Goal: Task Accomplishment & Management: Manage account settings

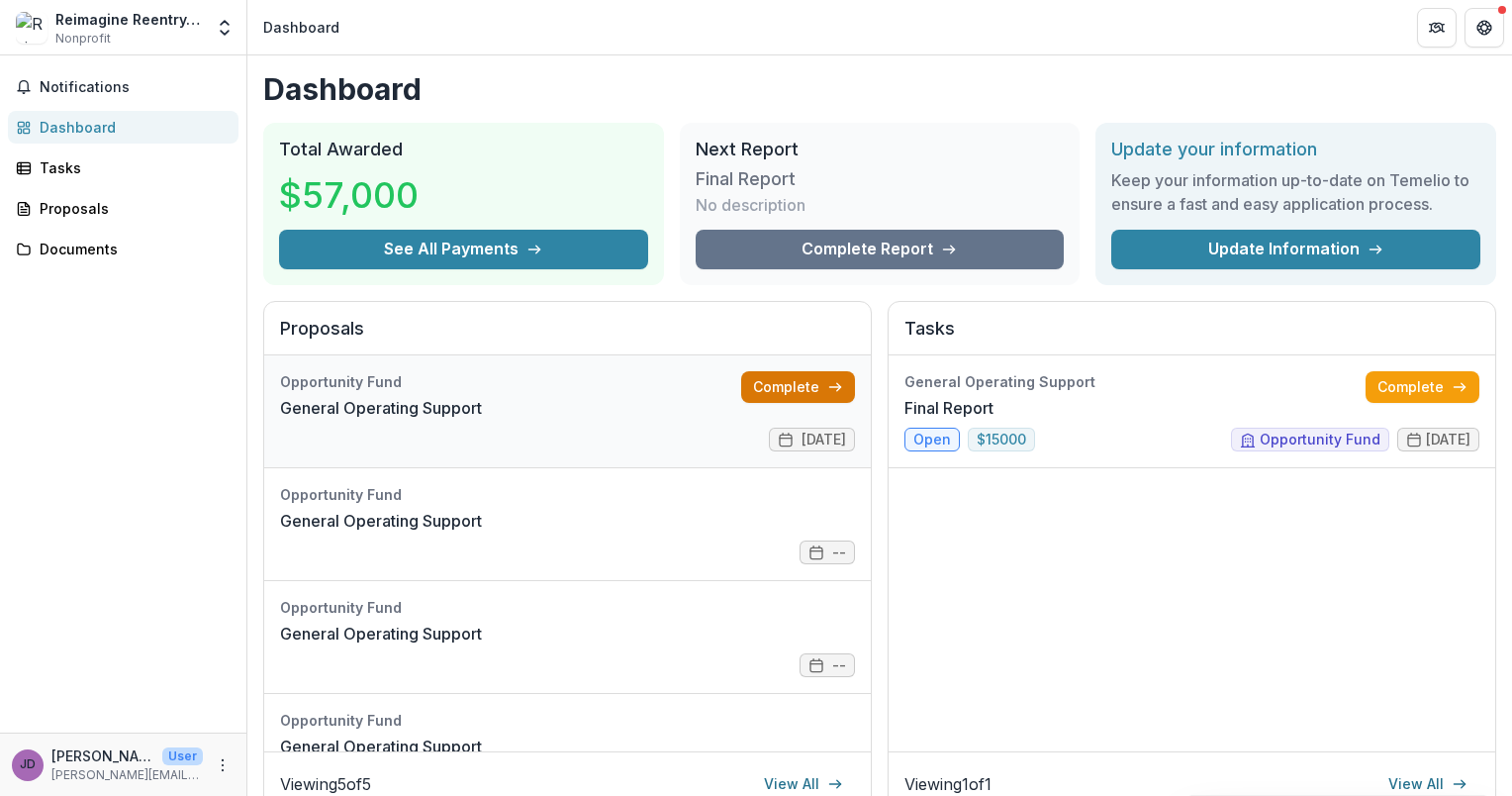
click at [791, 379] on link "Complete" at bounding box center [798, 387] width 114 height 32
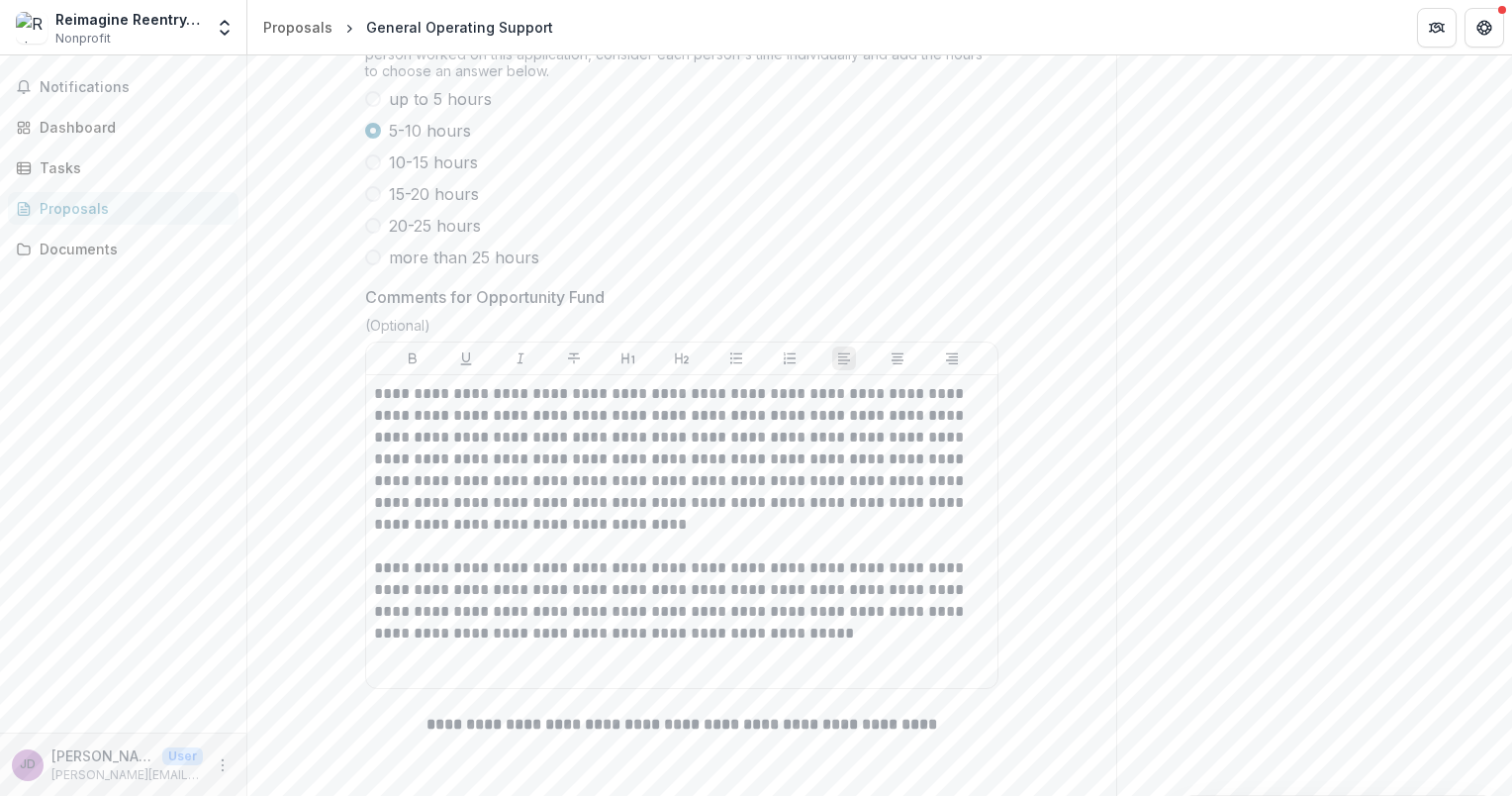
scroll to position [22319, 0]
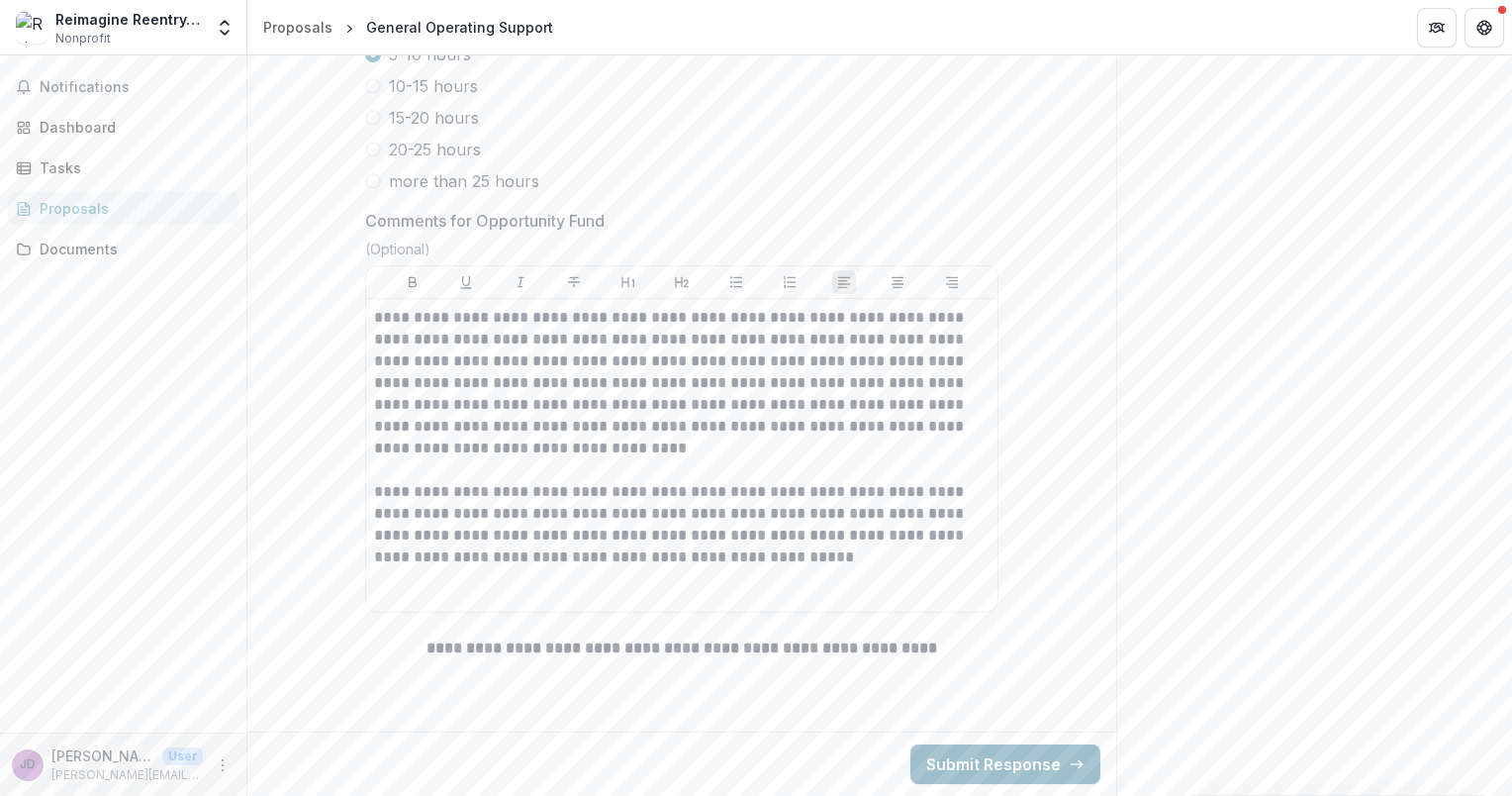
click at [1005, 762] on button "Submit Response" at bounding box center [1005, 764] width 189 height 40
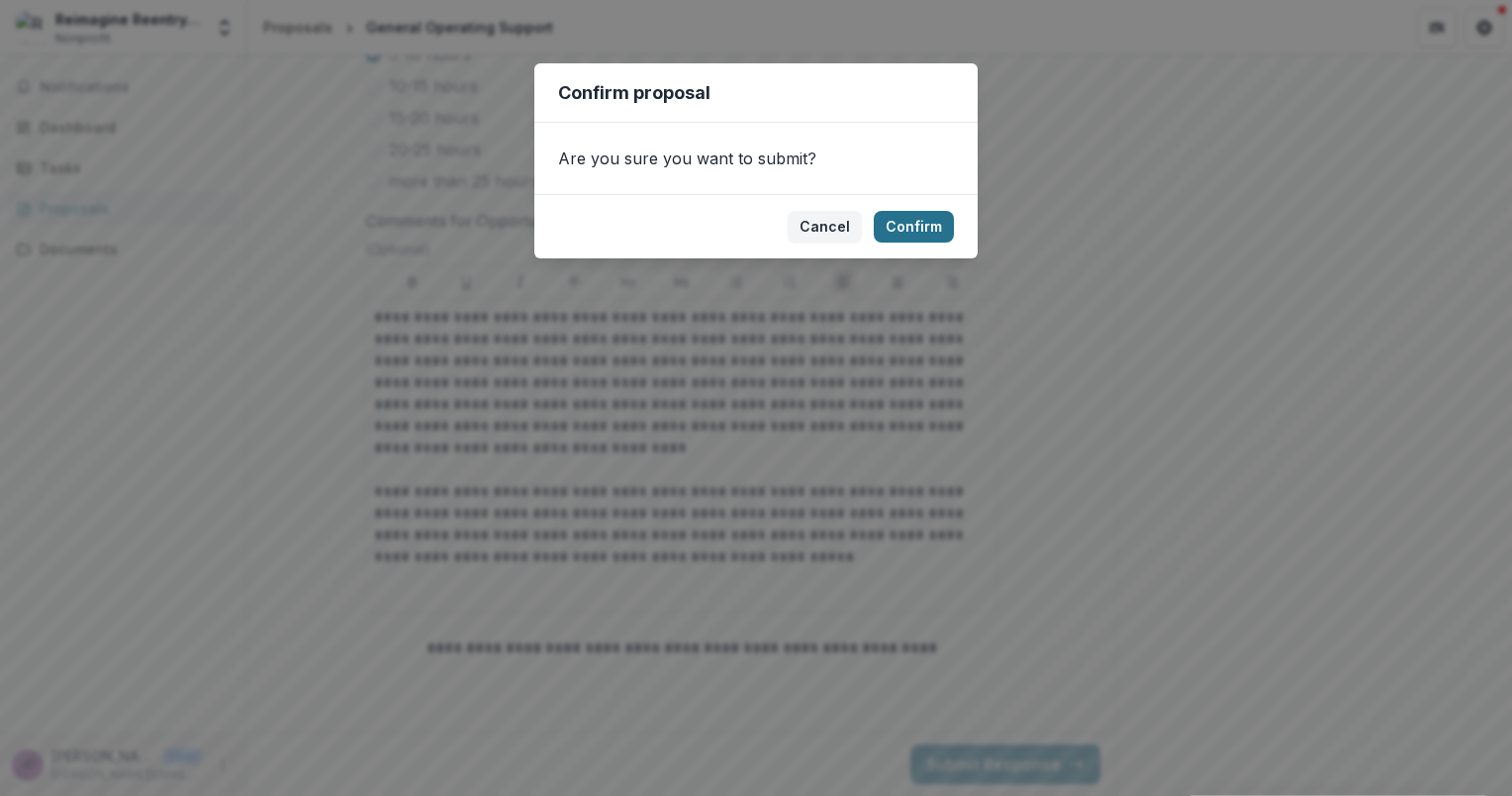
click at [903, 230] on button "Confirm" at bounding box center [914, 226] width 80 height 32
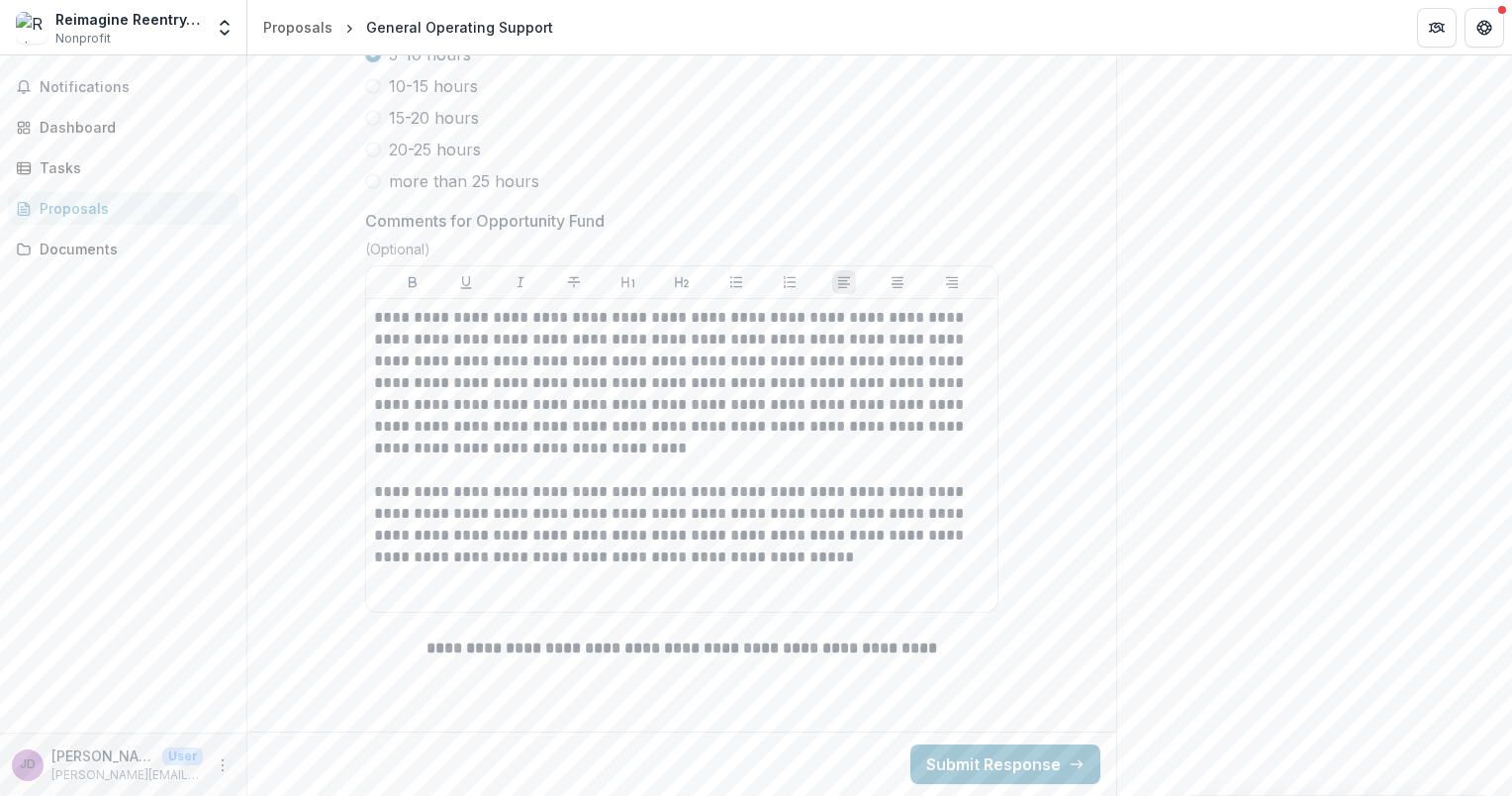
scroll to position [22340, 0]
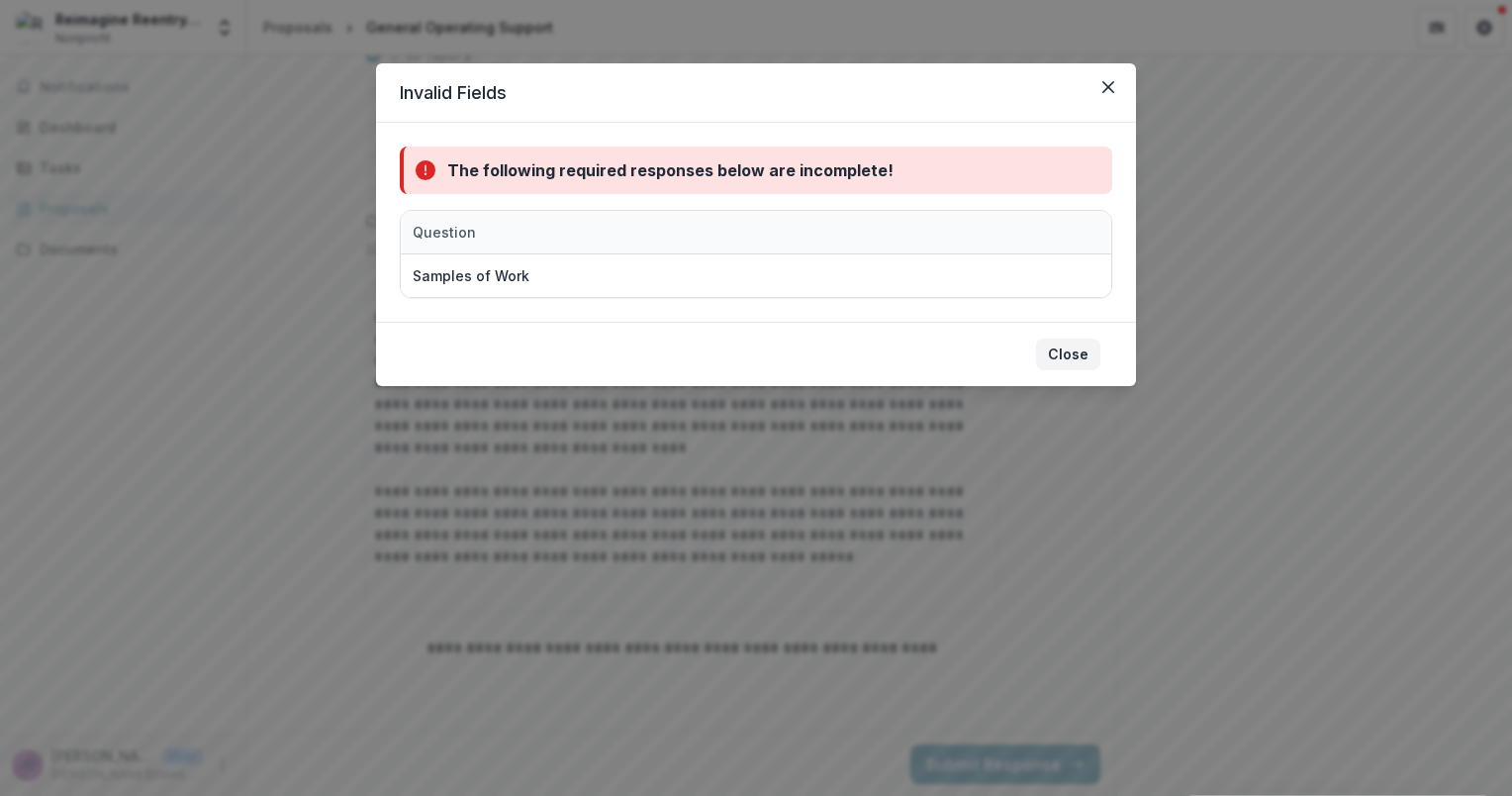
click at [1052, 344] on button "Close" at bounding box center [1068, 354] width 64 height 32
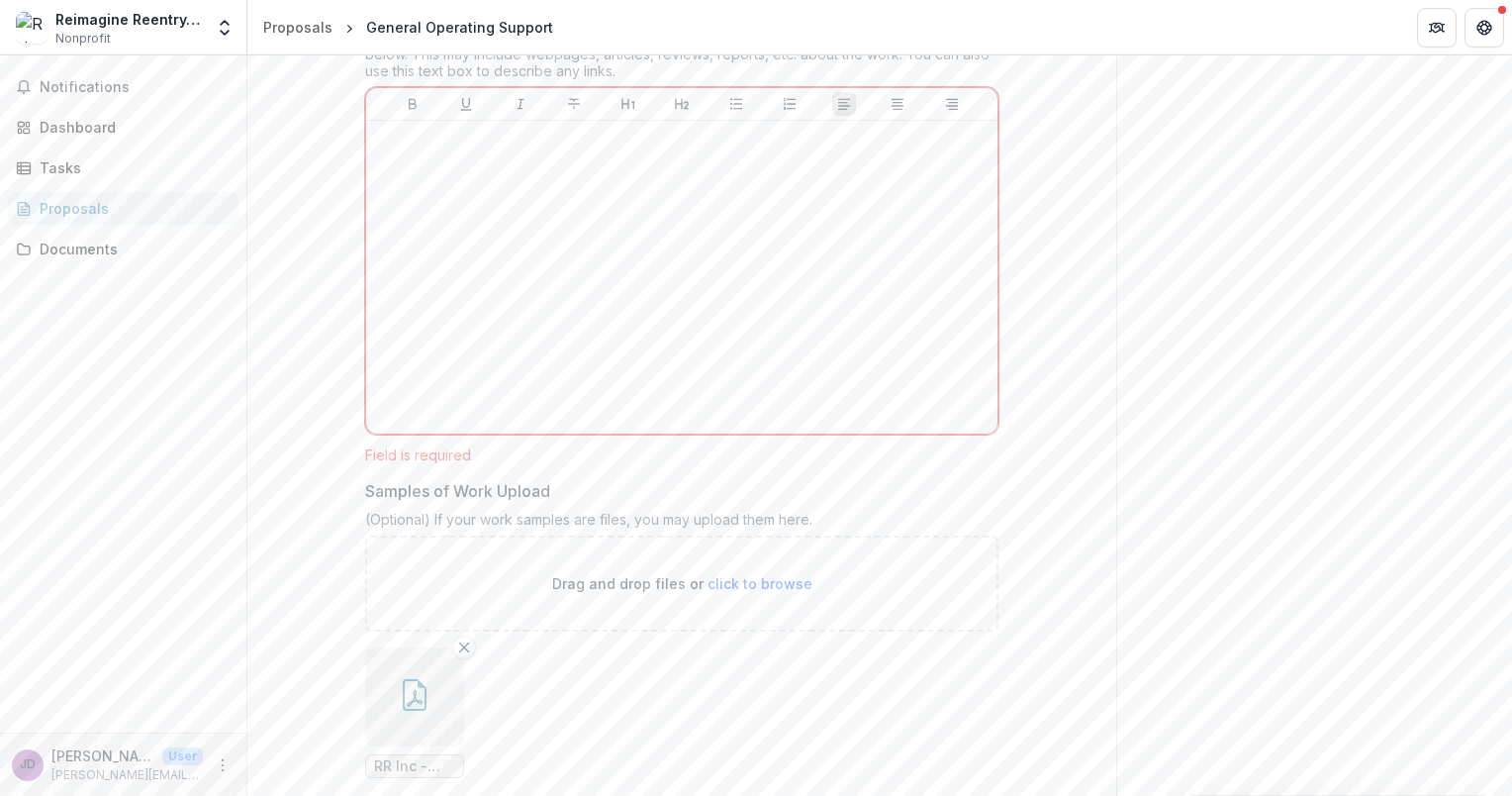
scroll to position [13393, 0]
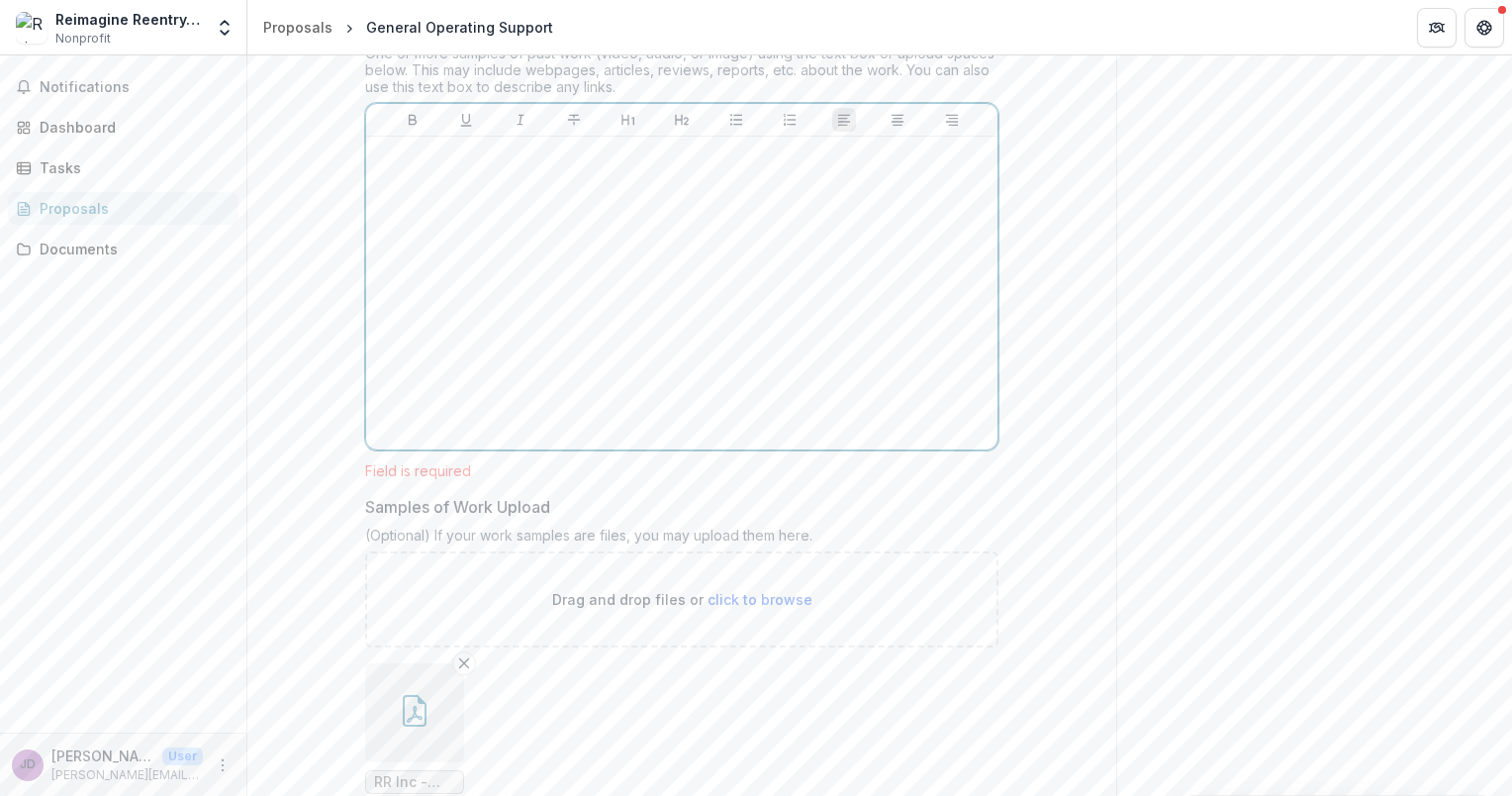
click at [539, 256] on div at bounding box center [681, 293] width 615 height 297
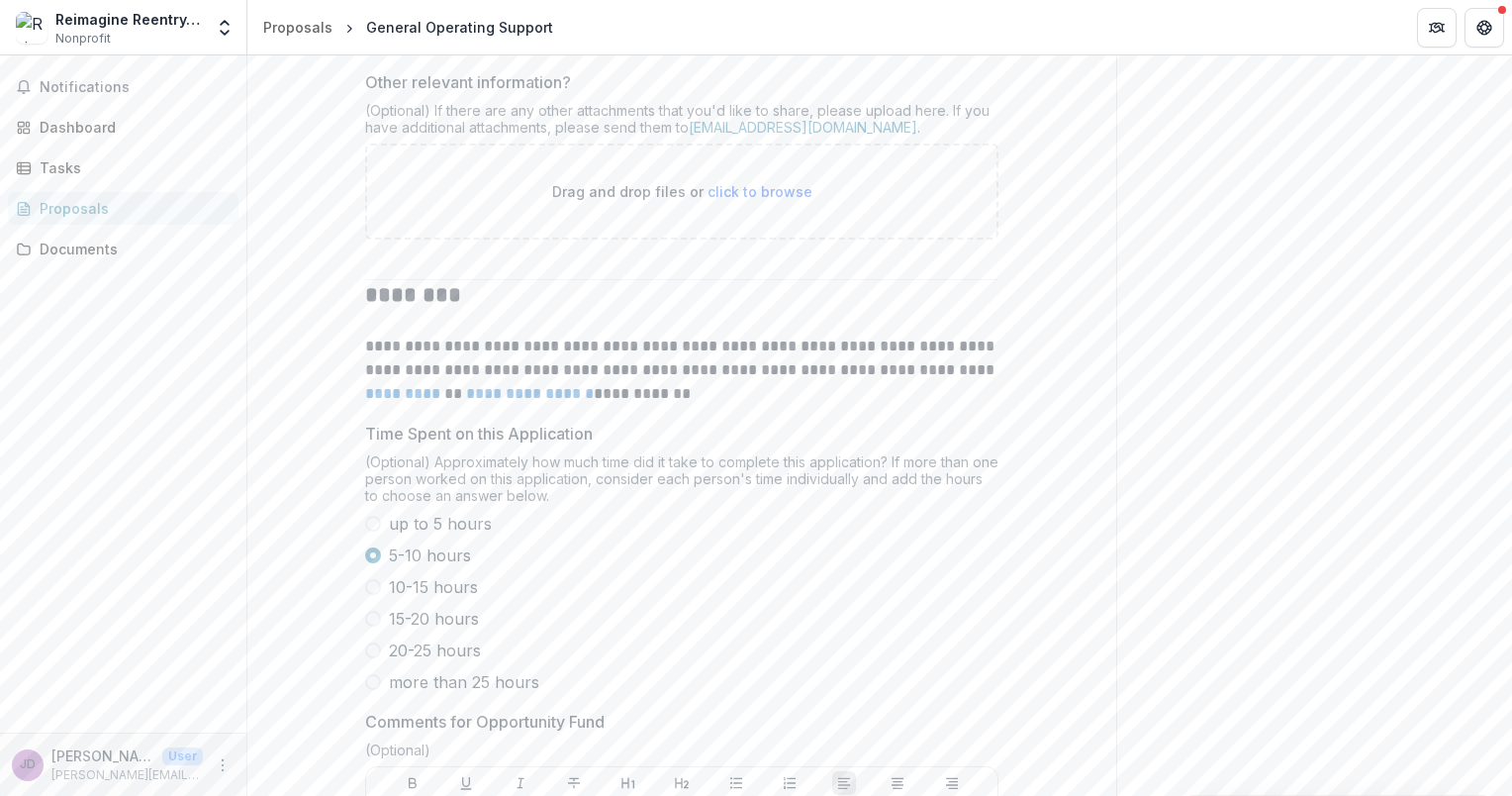
scroll to position [22340, 0]
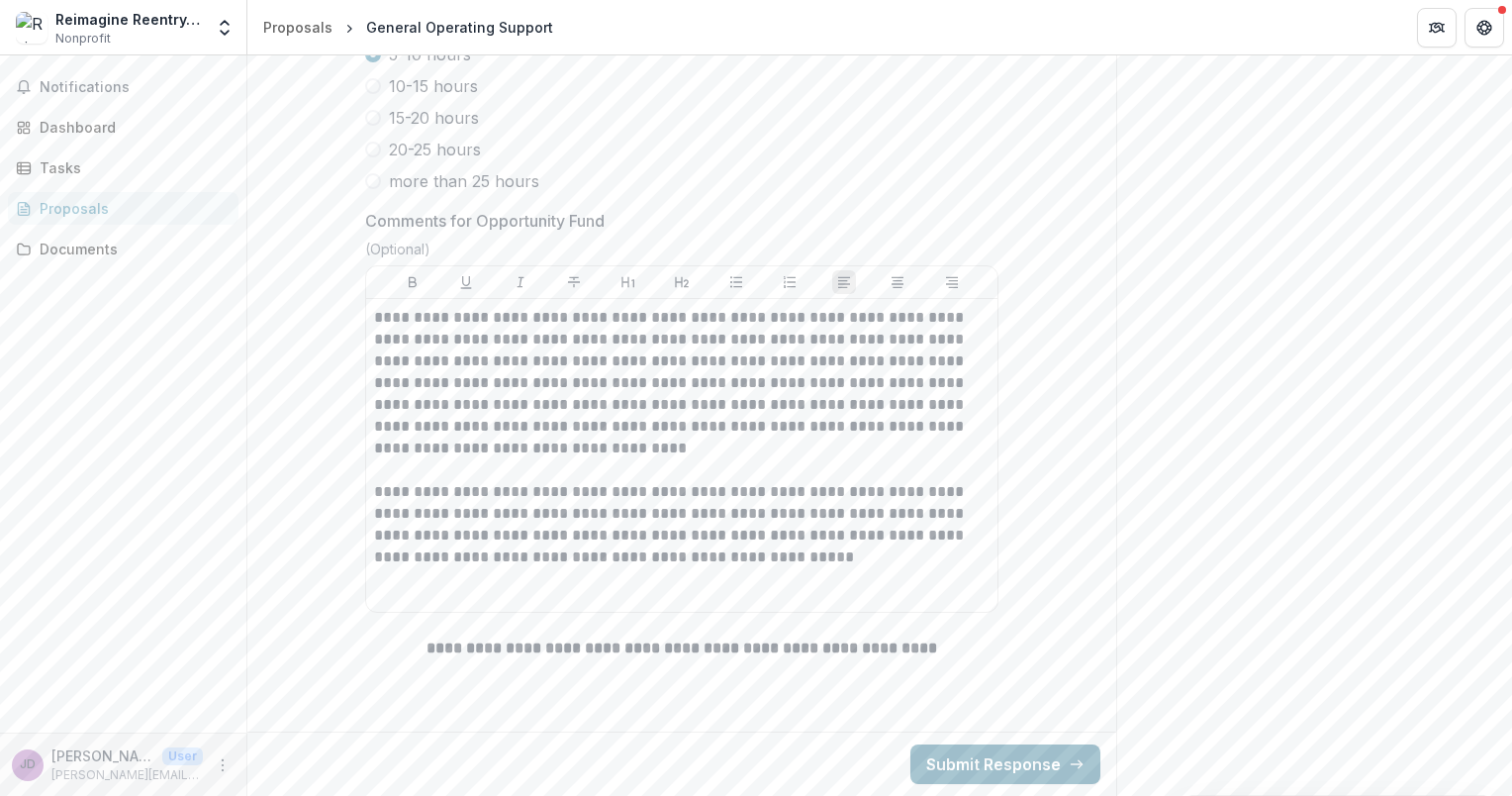
click at [1014, 756] on button "Submit Response" at bounding box center [1005, 764] width 189 height 40
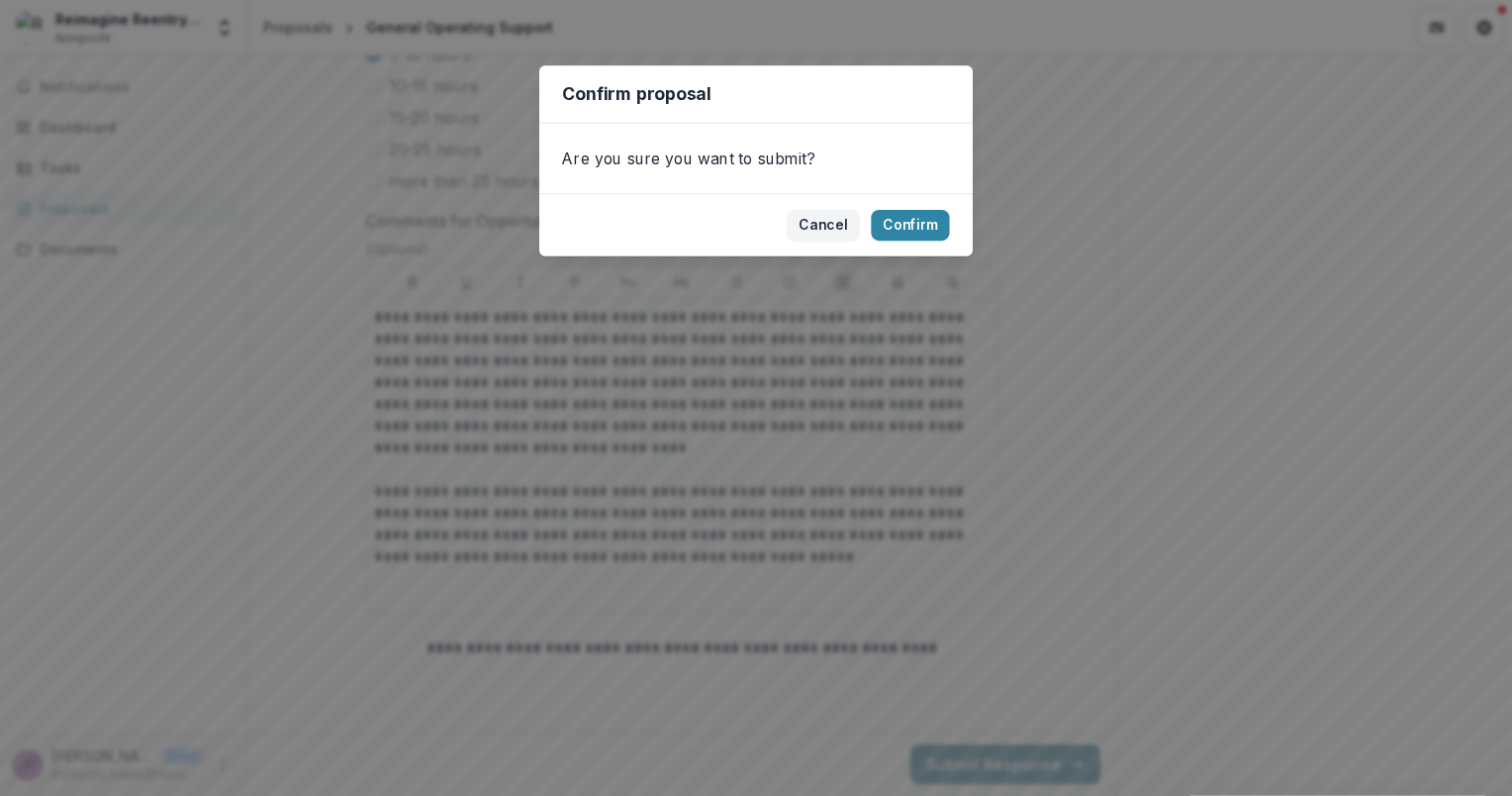
scroll to position [22319, 0]
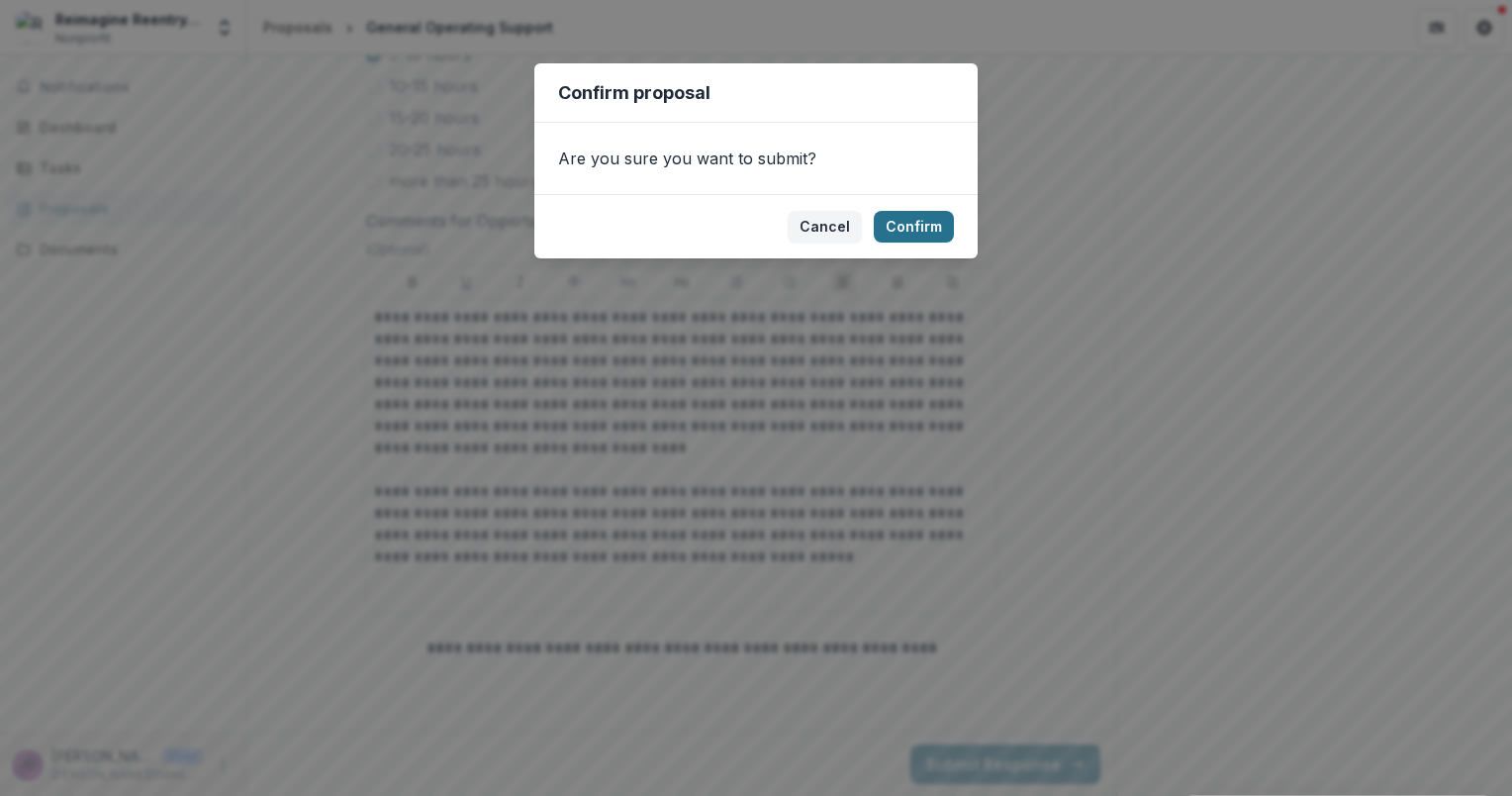
click at [905, 237] on button "Confirm" at bounding box center [914, 226] width 80 height 32
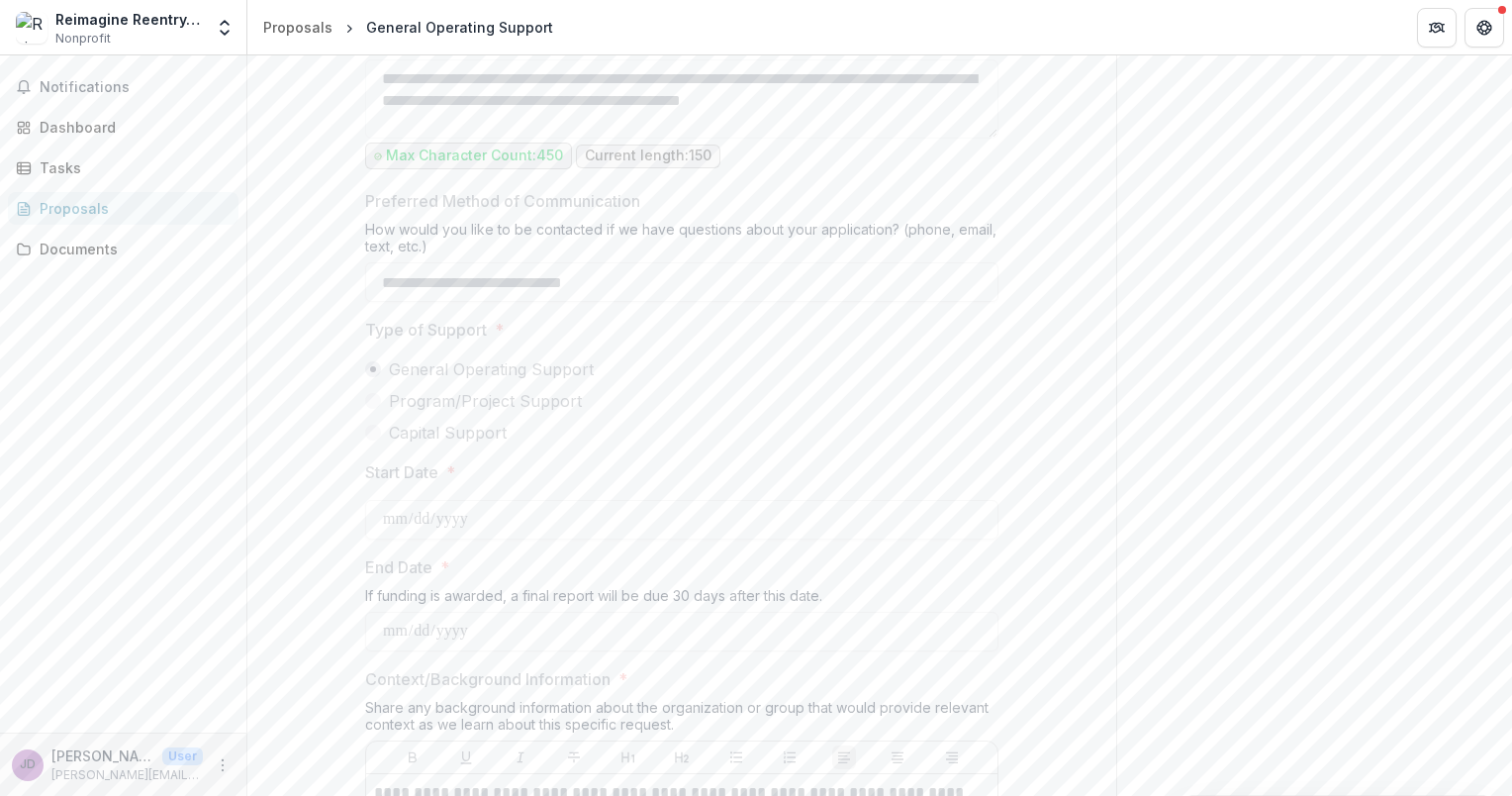
scroll to position [1353, 0]
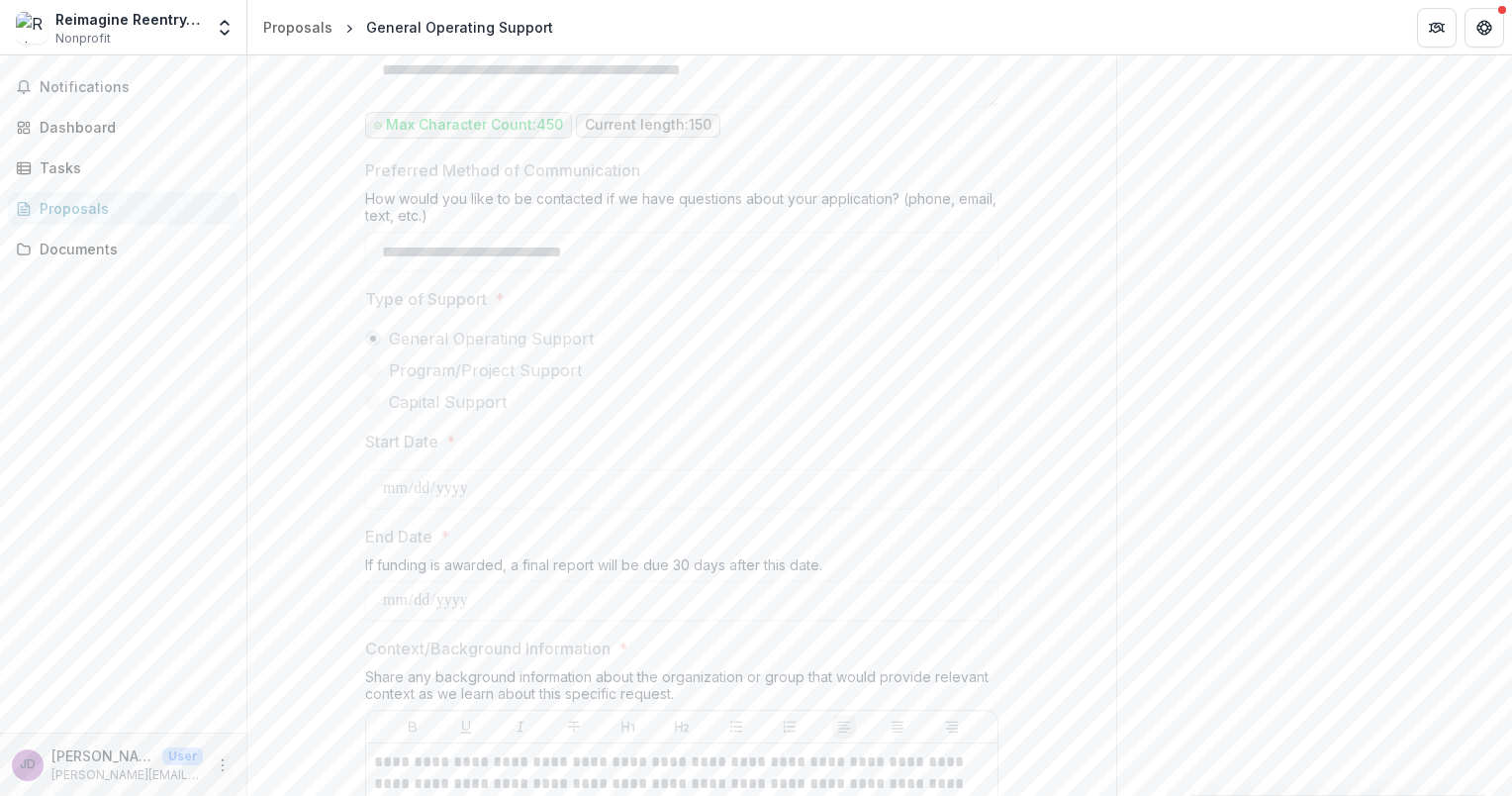
click at [223, 761] on icon "More" at bounding box center [222, 765] width 16 height 16
click at [273, 727] on icon at bounding box center [267, 722] width 16 height 16
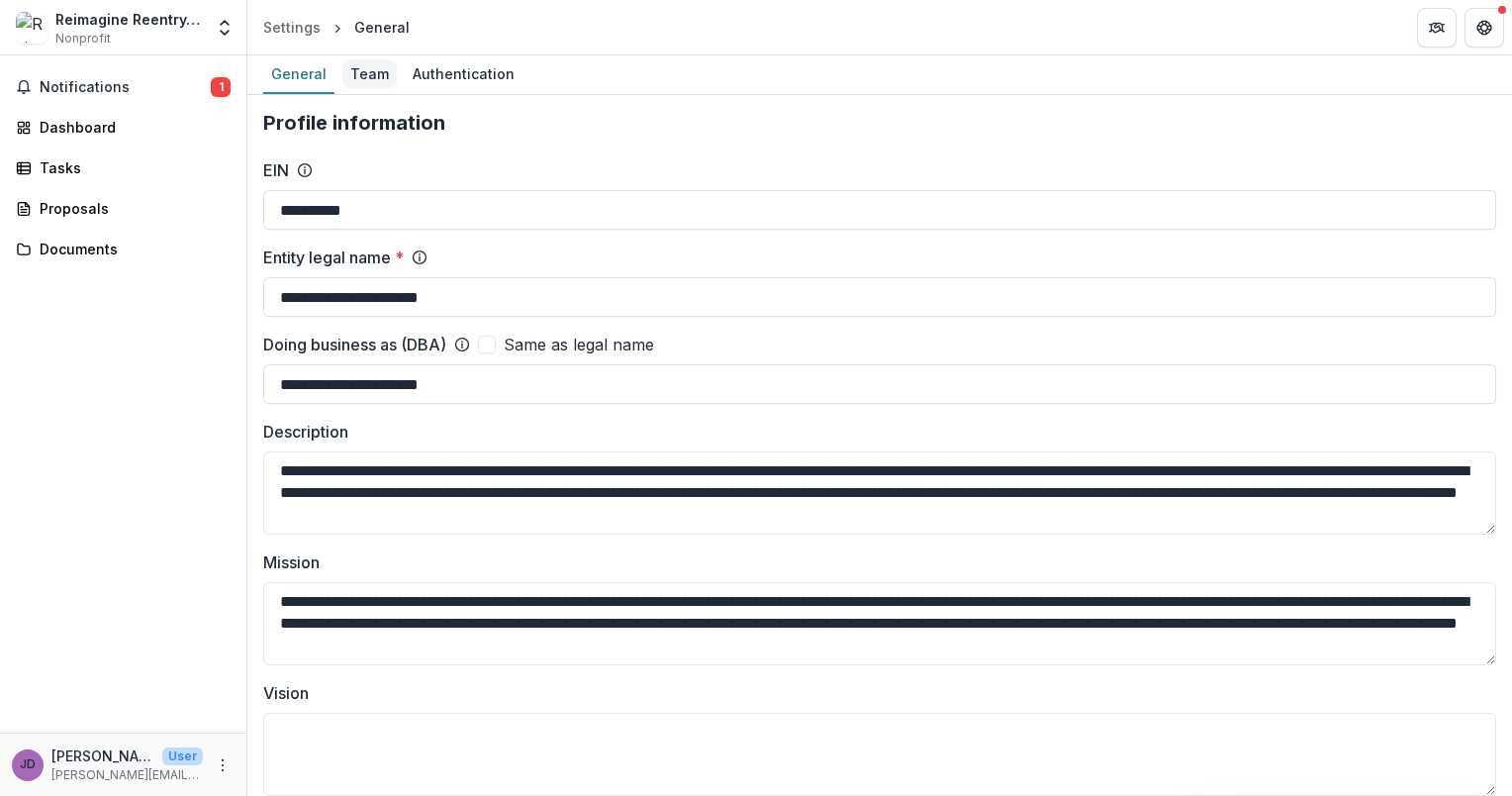
click at [373, 66] on div "Team" at bounding box center [369, 74] width 55 height 29
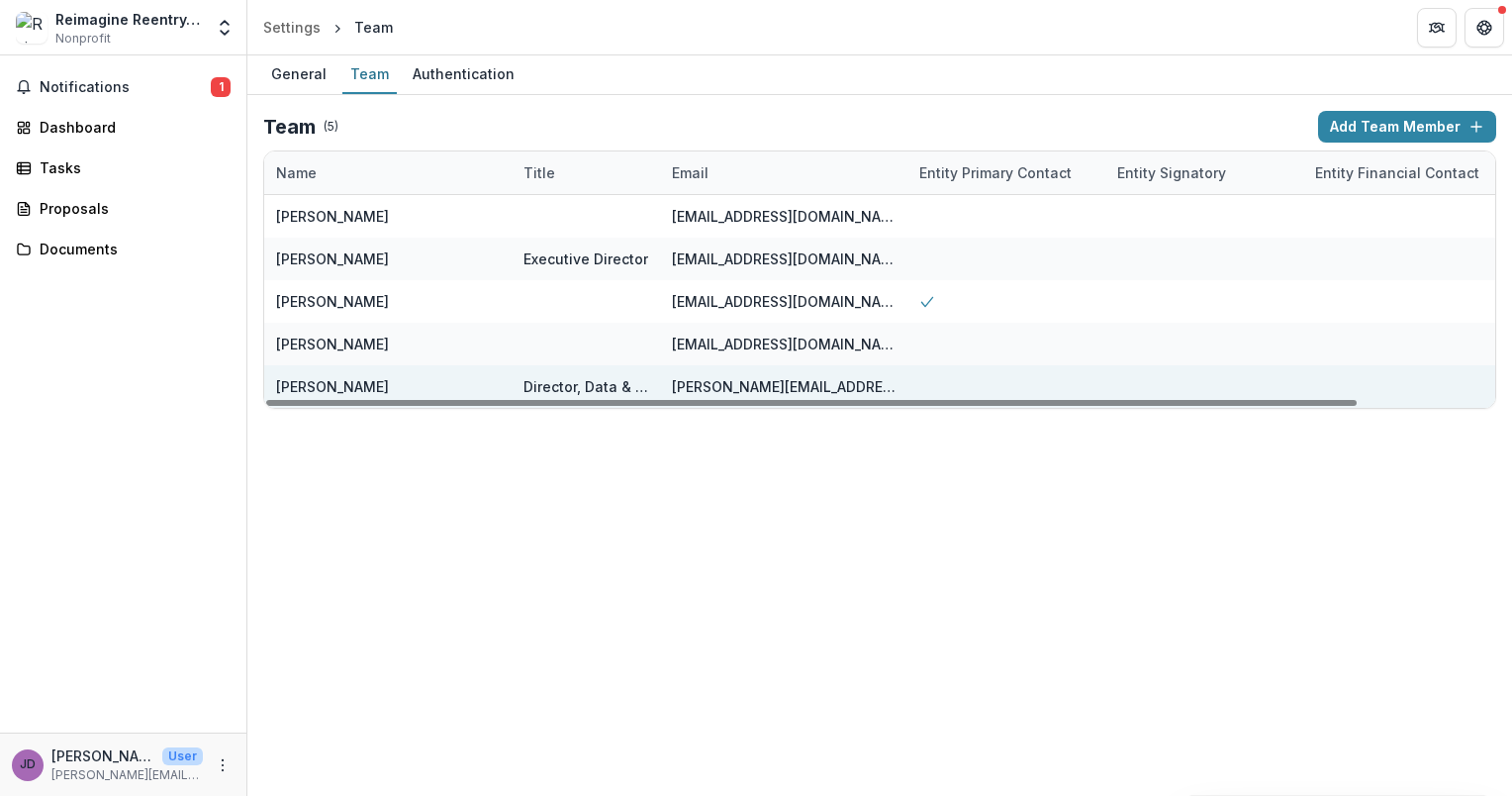
click at [897, 386] on div "[PERSON_NAME][EMAIL_ADDRESS][DOMAIN_NAME]" at bounding box center [784, 386] width 247 height 43
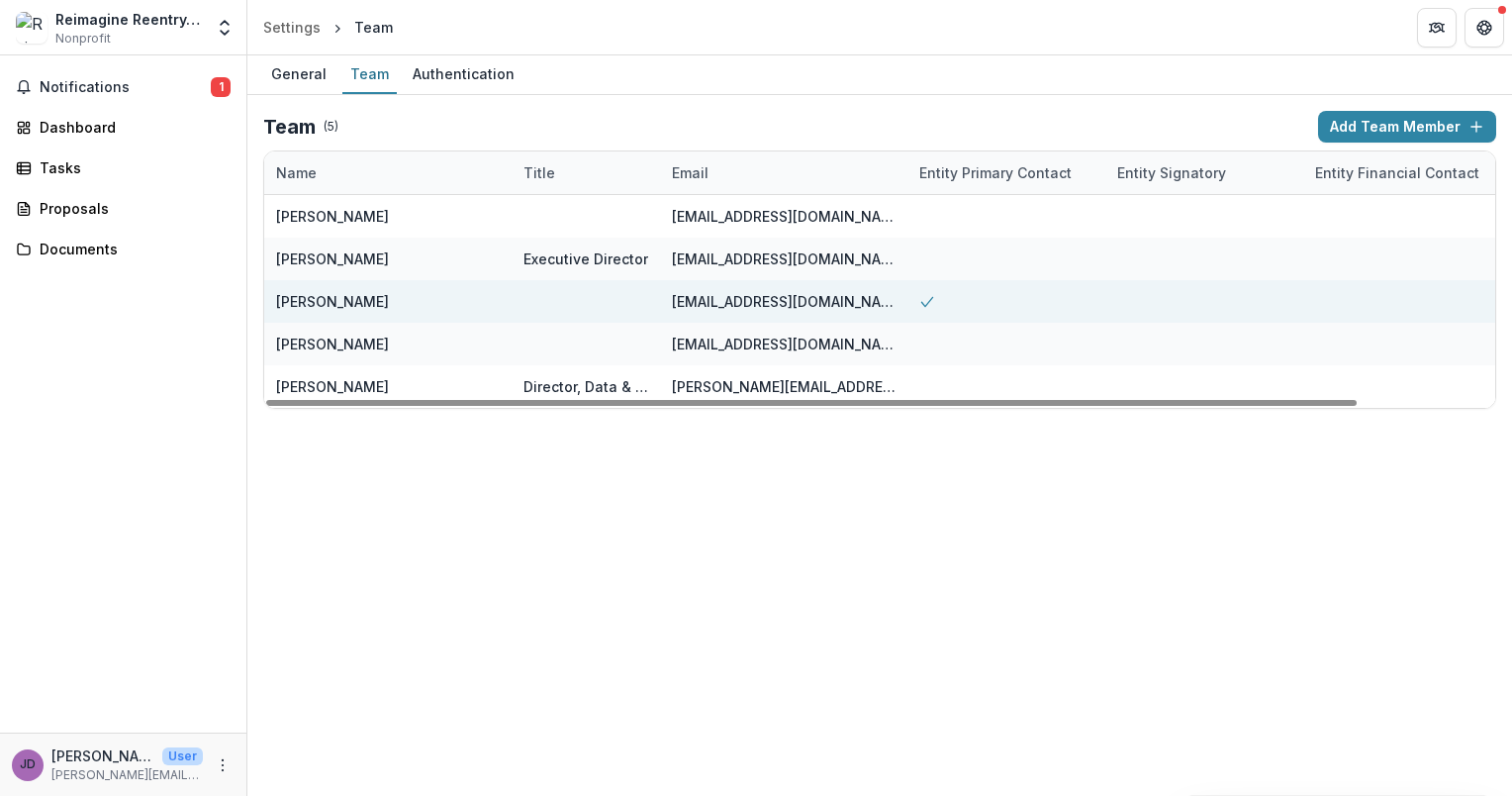
click at [929, 307] on icon at bounding box center [928, 302] width 16 height 16
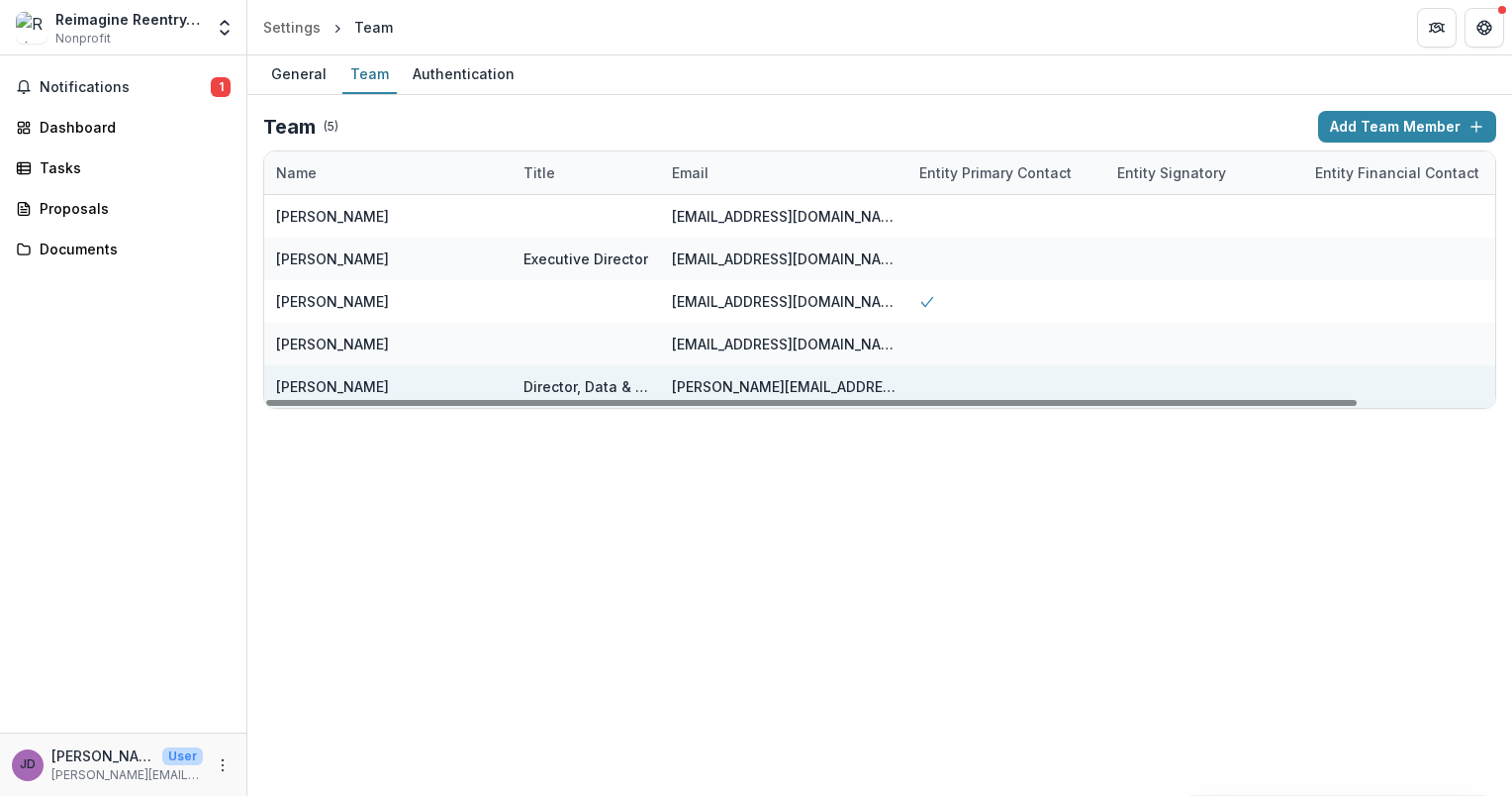
click at [927, 386] on div at bounding box center [1006, 386] width 197 height 43
click at [775, 383] on div "[PERSON_NAME][EMAIL_ADDRESS][DOMAIN_NAME]" at bounding box center [784, 386] width 223 height 21
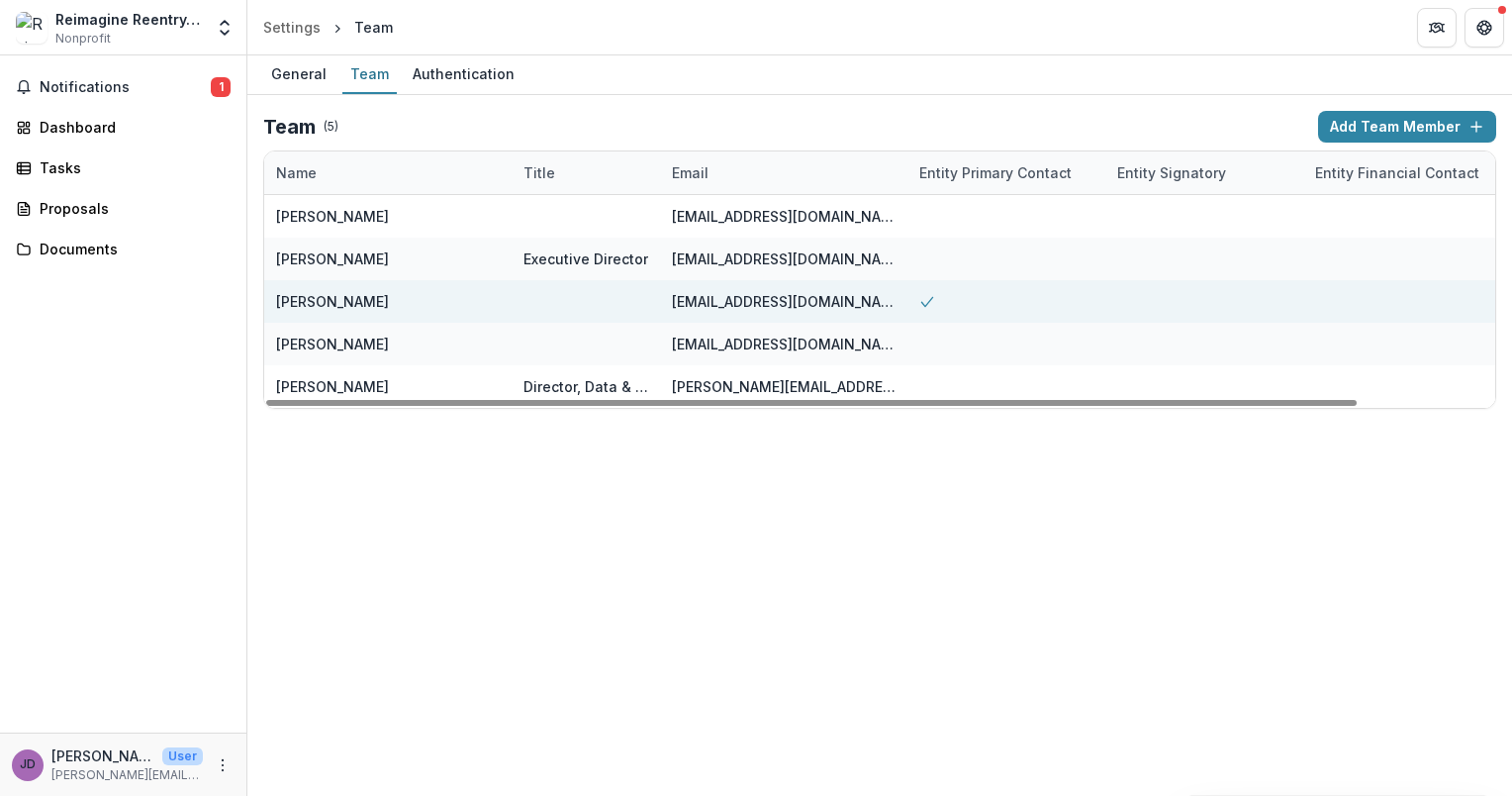
click at [792, 306] on div "[EMAIL_ADDRESS][DOMAIN_NAME]" at bounding box center [784, 301] width 223 height 43
click at [915, 301] on div at bounding box center [1006, 301] width 197 height 43
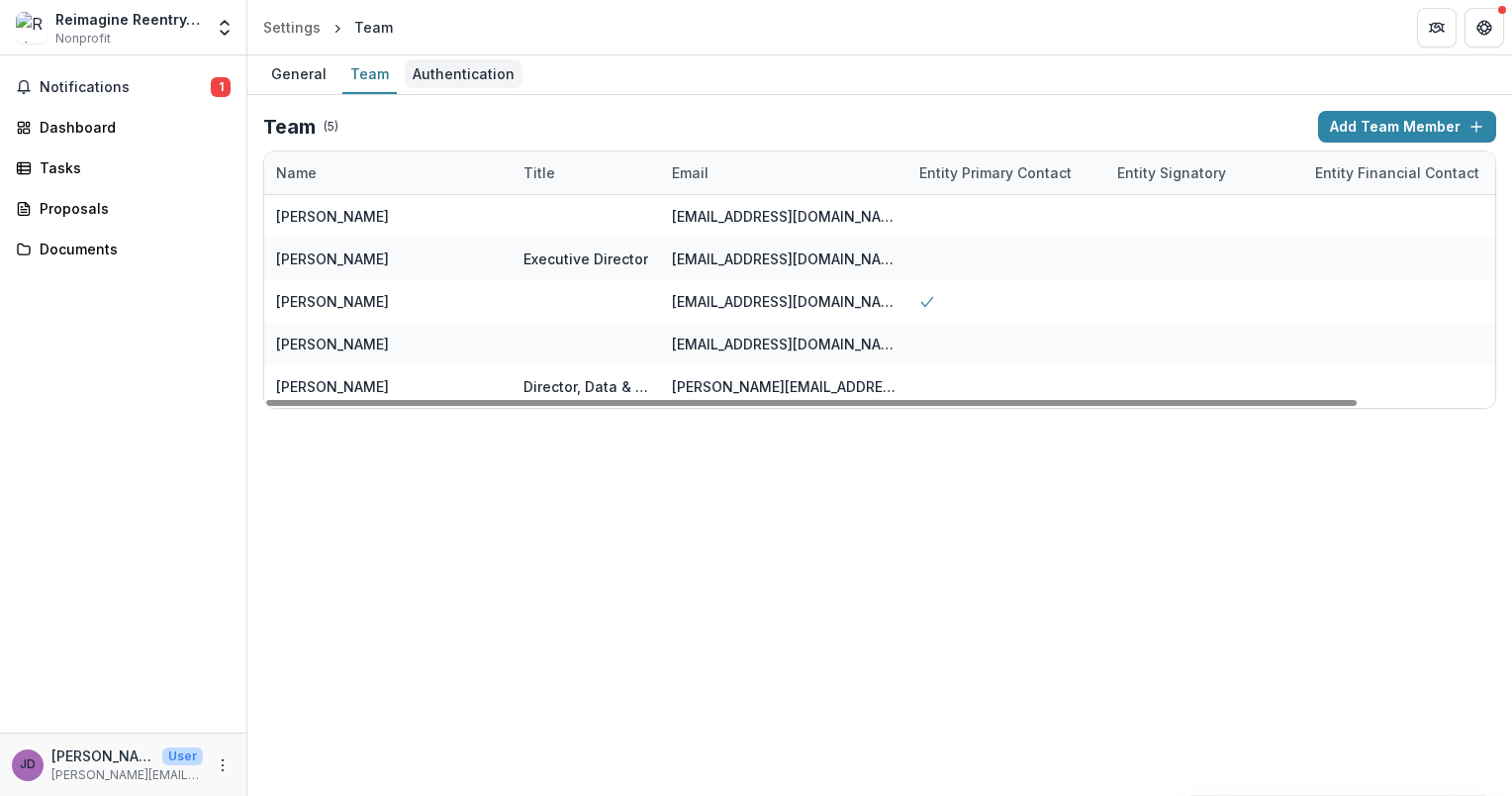
click at [436, 58] on link "Authentication" at bounding box center [464, 75] width 118 height 39
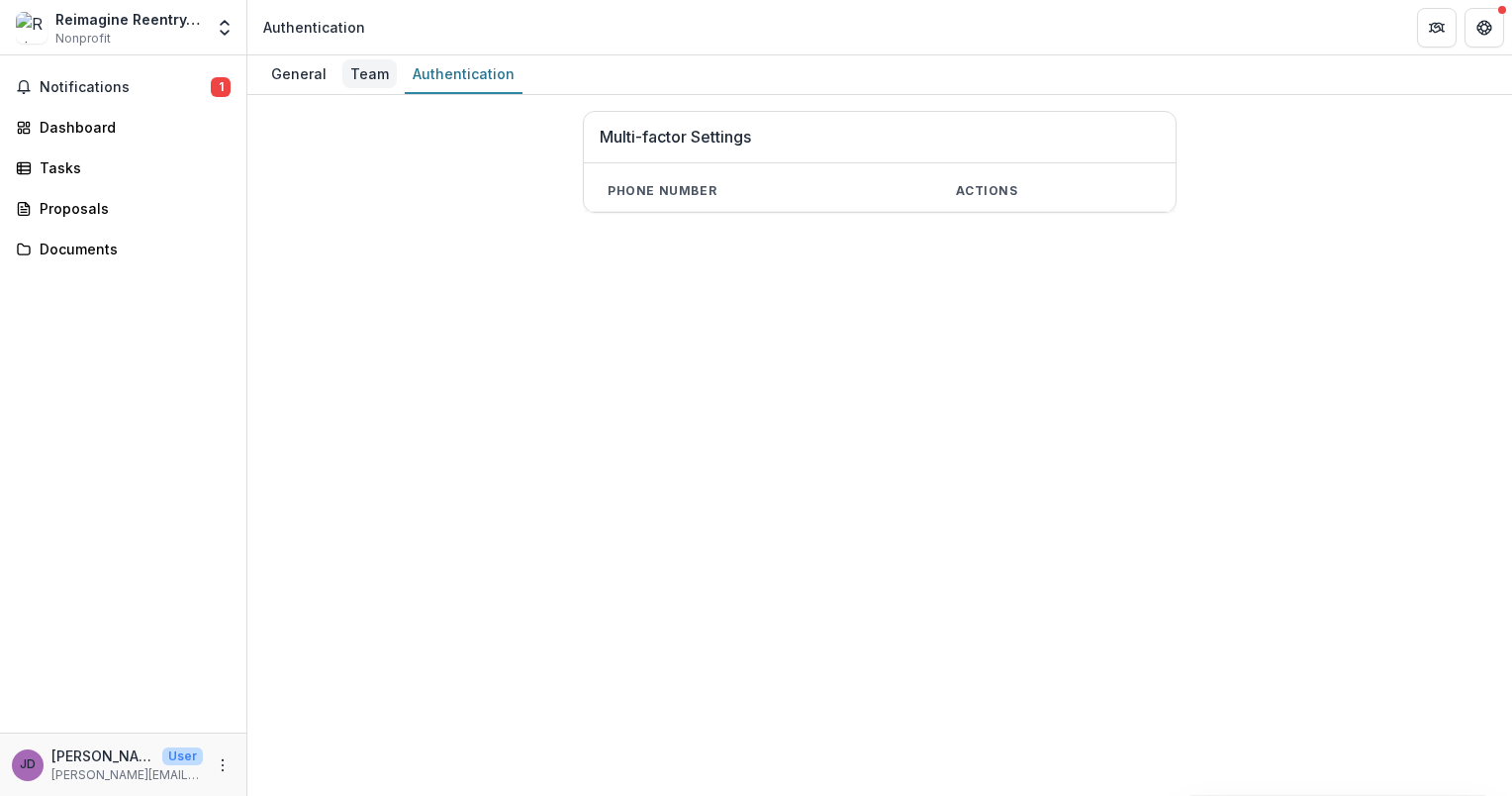
click at [364, 75] on div "Team" at bounding box center [369, 74] width 55 height 29
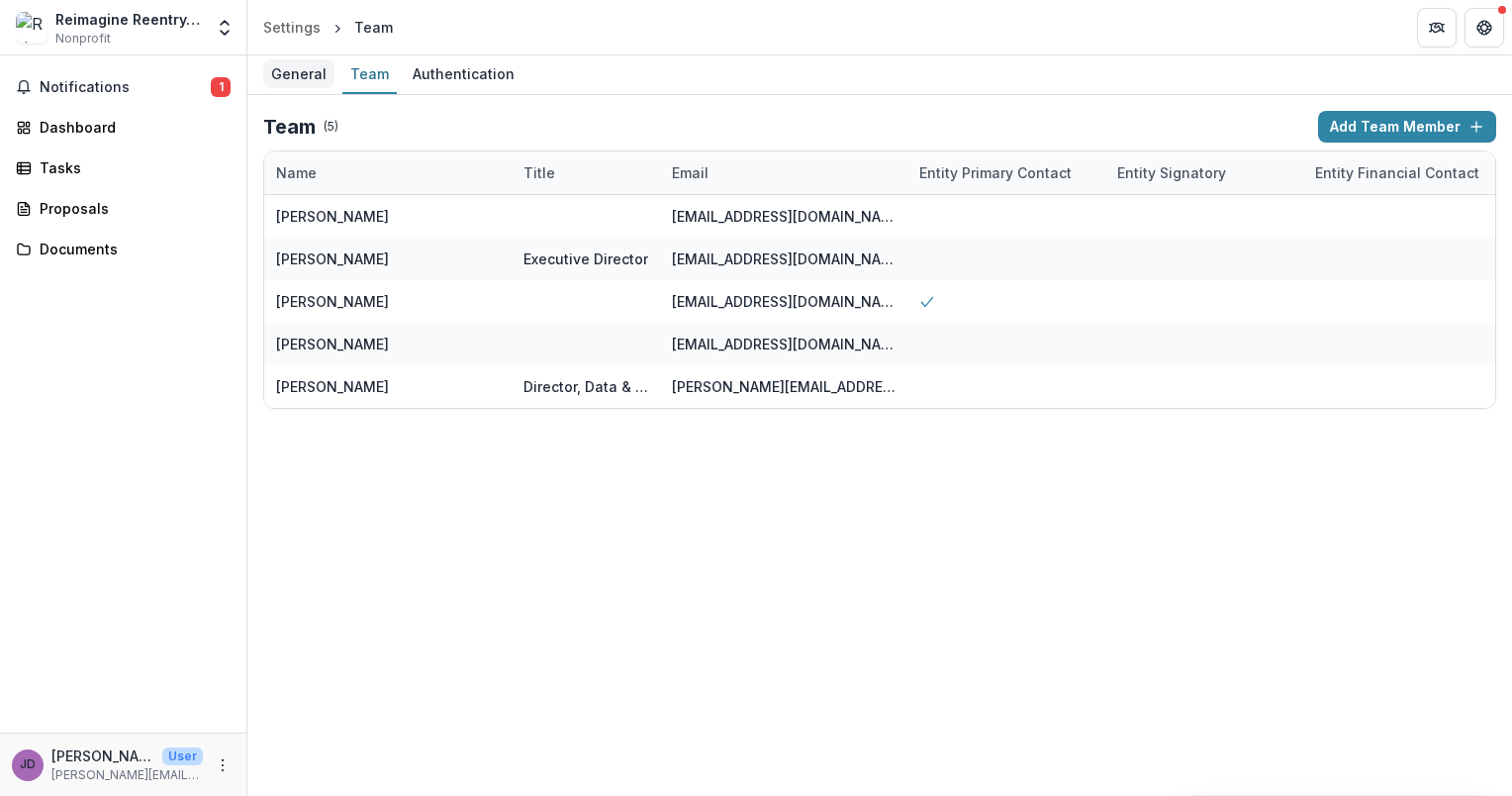
click at [293, 76] on div "General" at bounding box center [298, 74] width 71 height 29
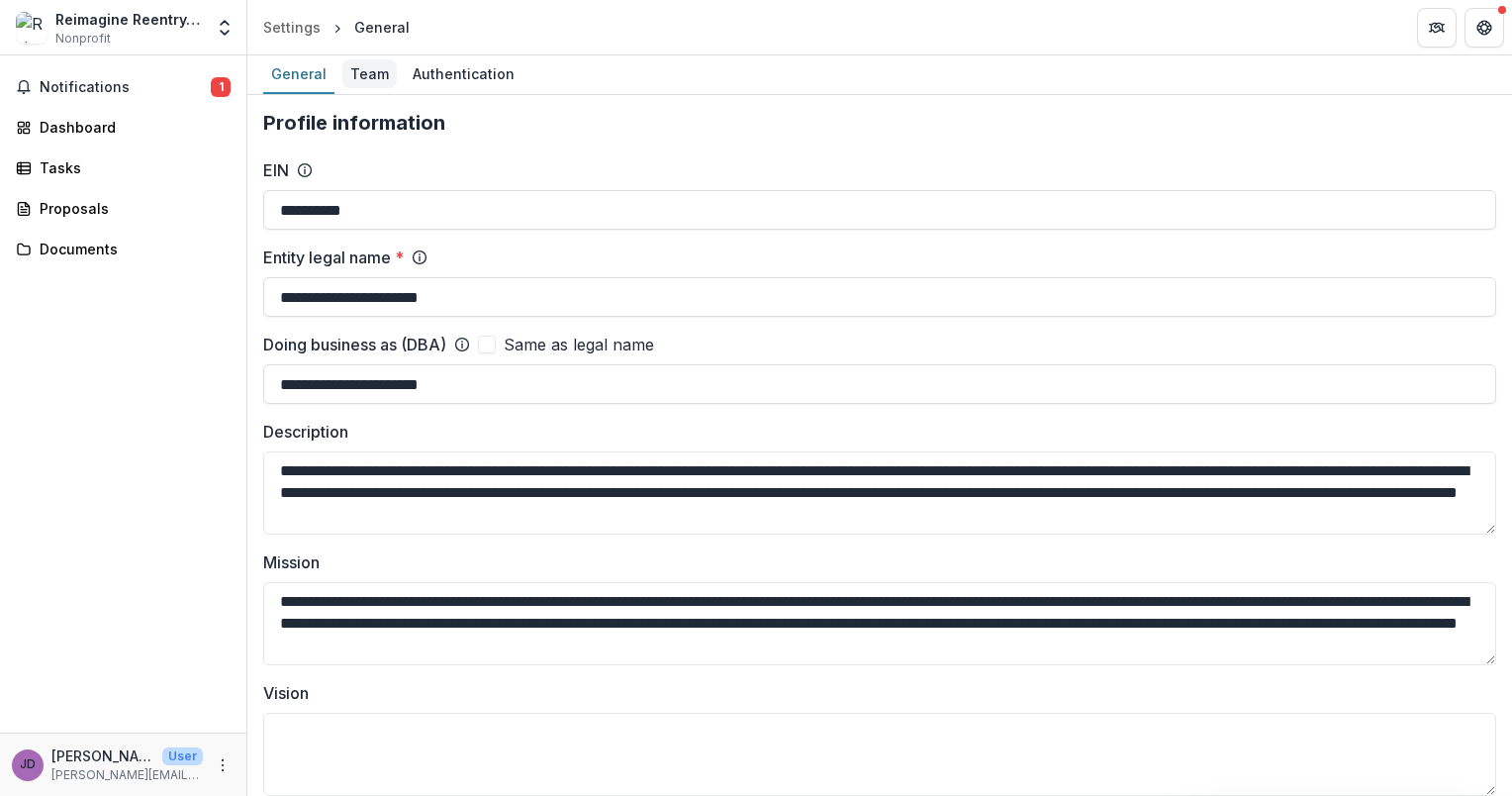
click at [378, 66] on div "Team" at bounding box center [369, 74] width 55 height 29
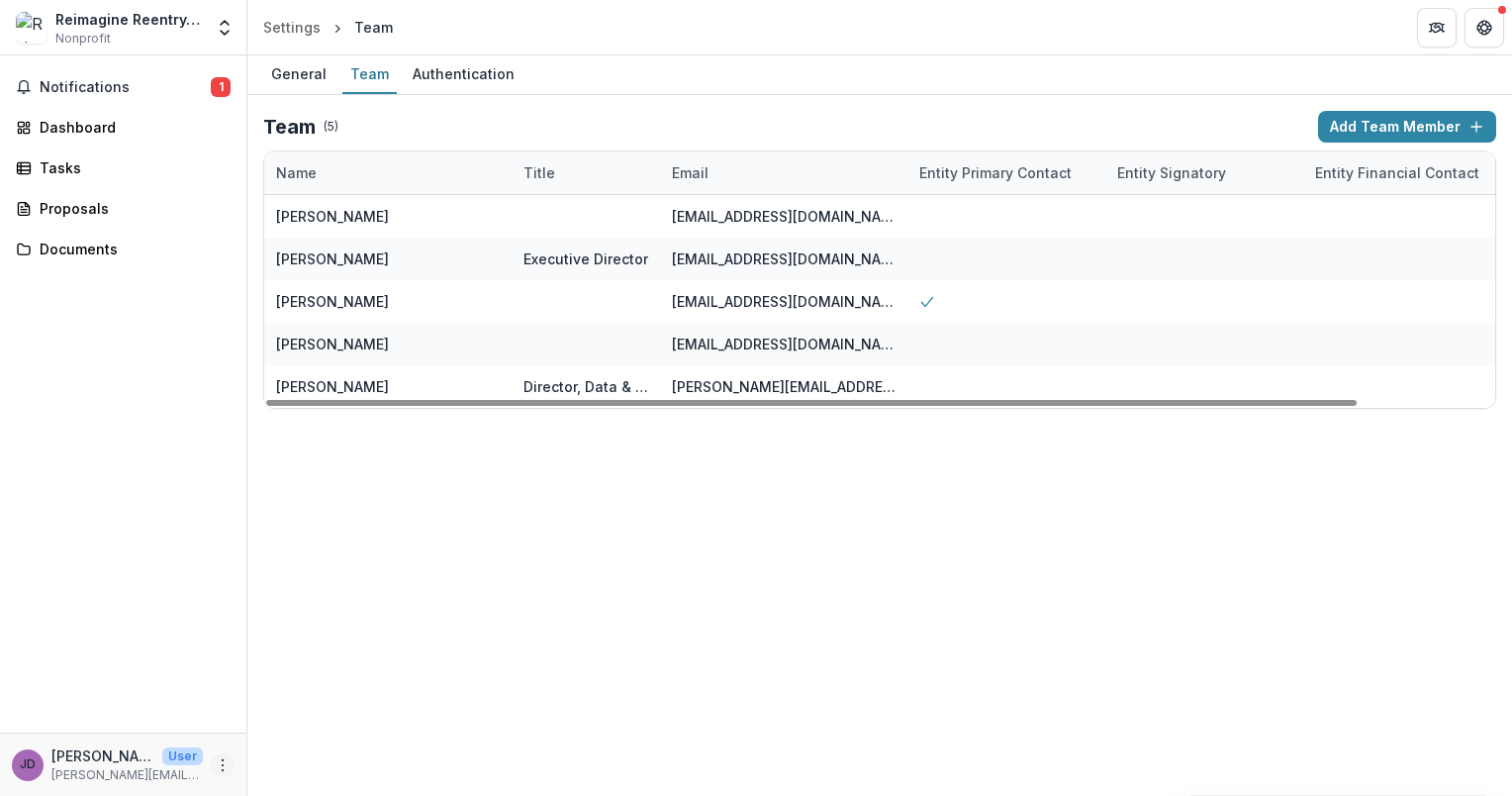
click at [218, 753] on button "More" at bounding box center [222, 765] width 24 height 24
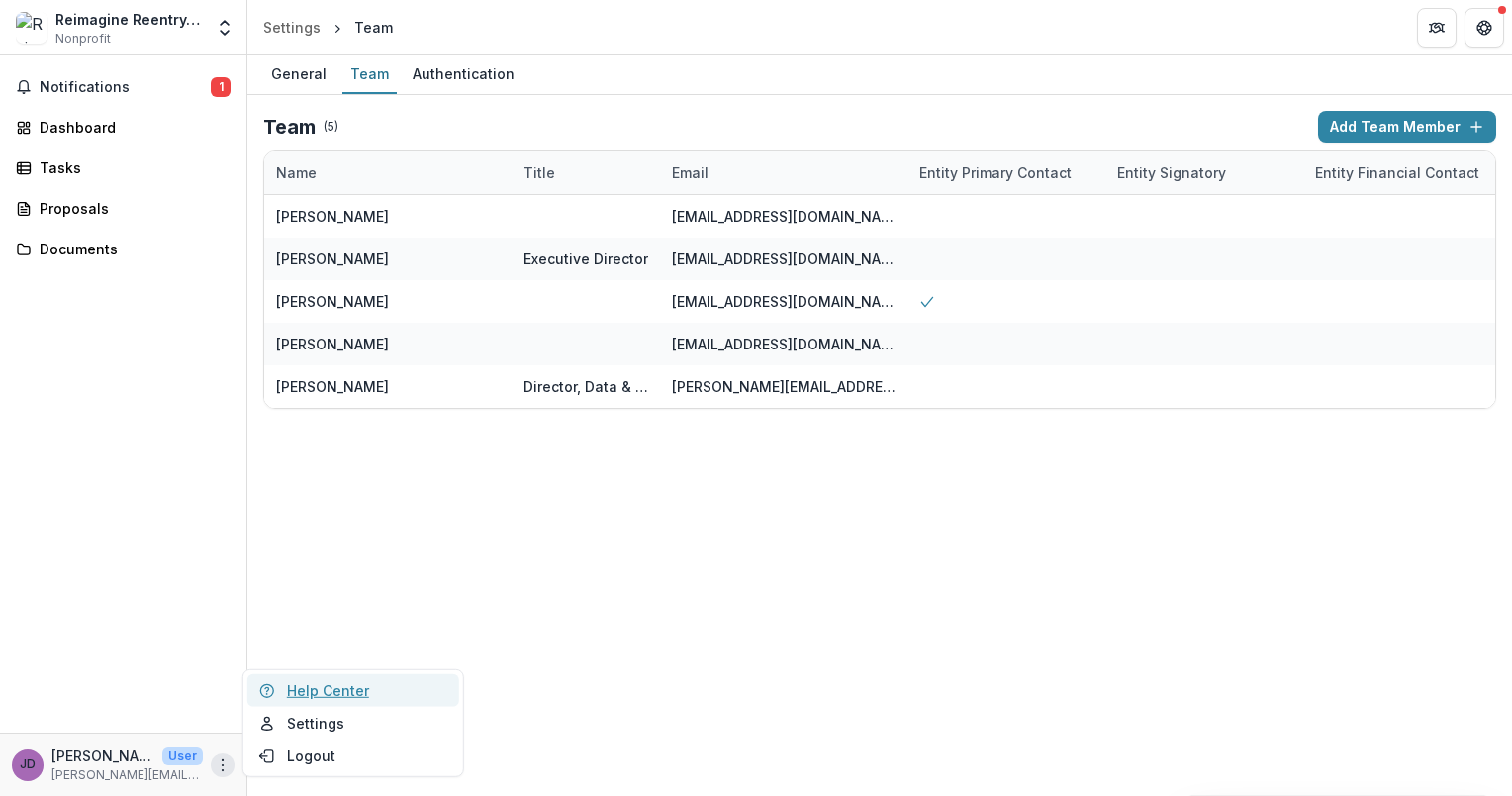
click at [297, 692] on link "Help Center" at bounding box center [353, 690] width 211 height 33
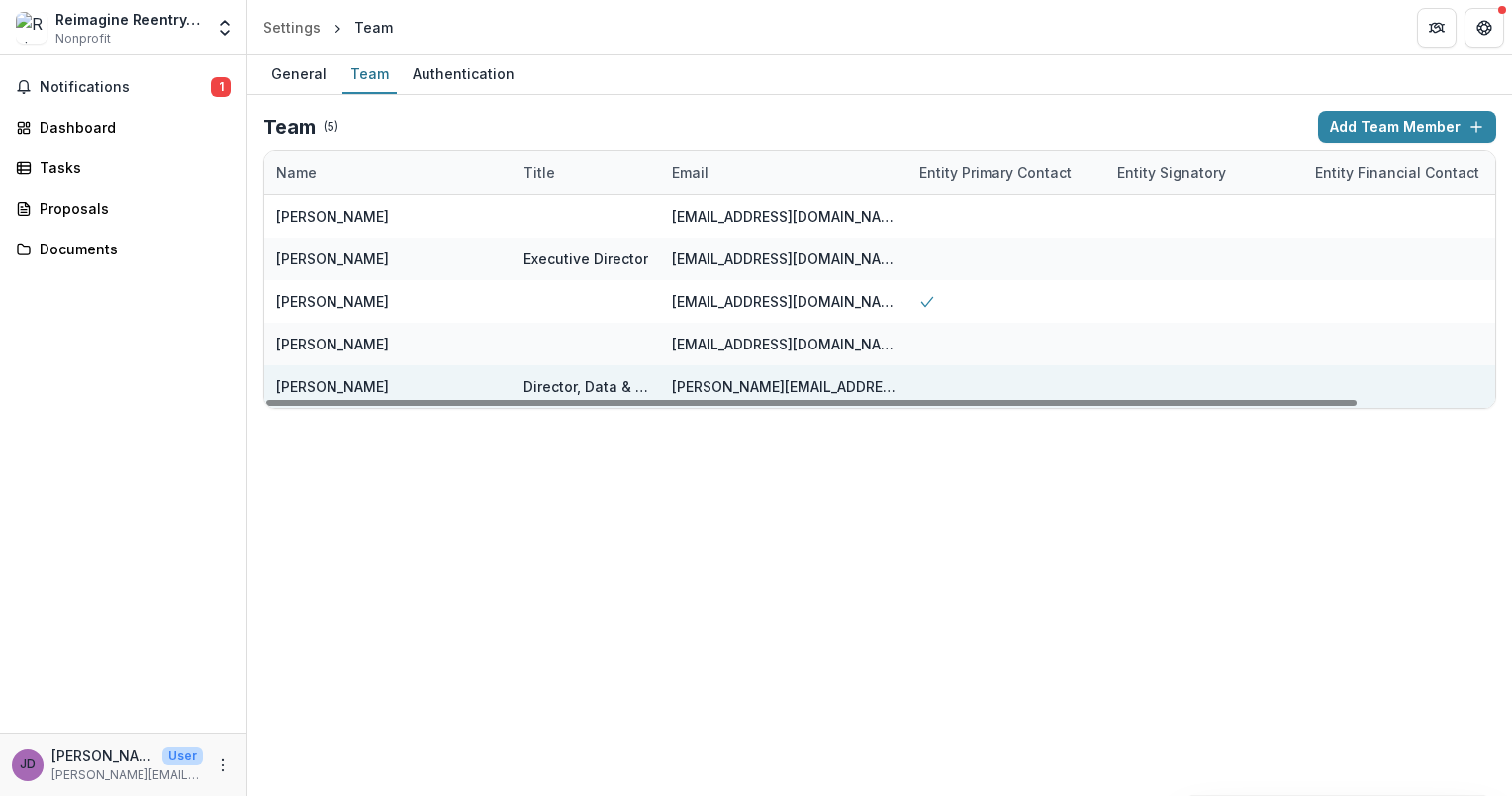
click at [1021, 371] on div at bounding box center [1006, 386] width 197 height 43
click at [568, 377] on div "Director, Data & Evaluation" at bounding box center [585, 386] width 125 height 21
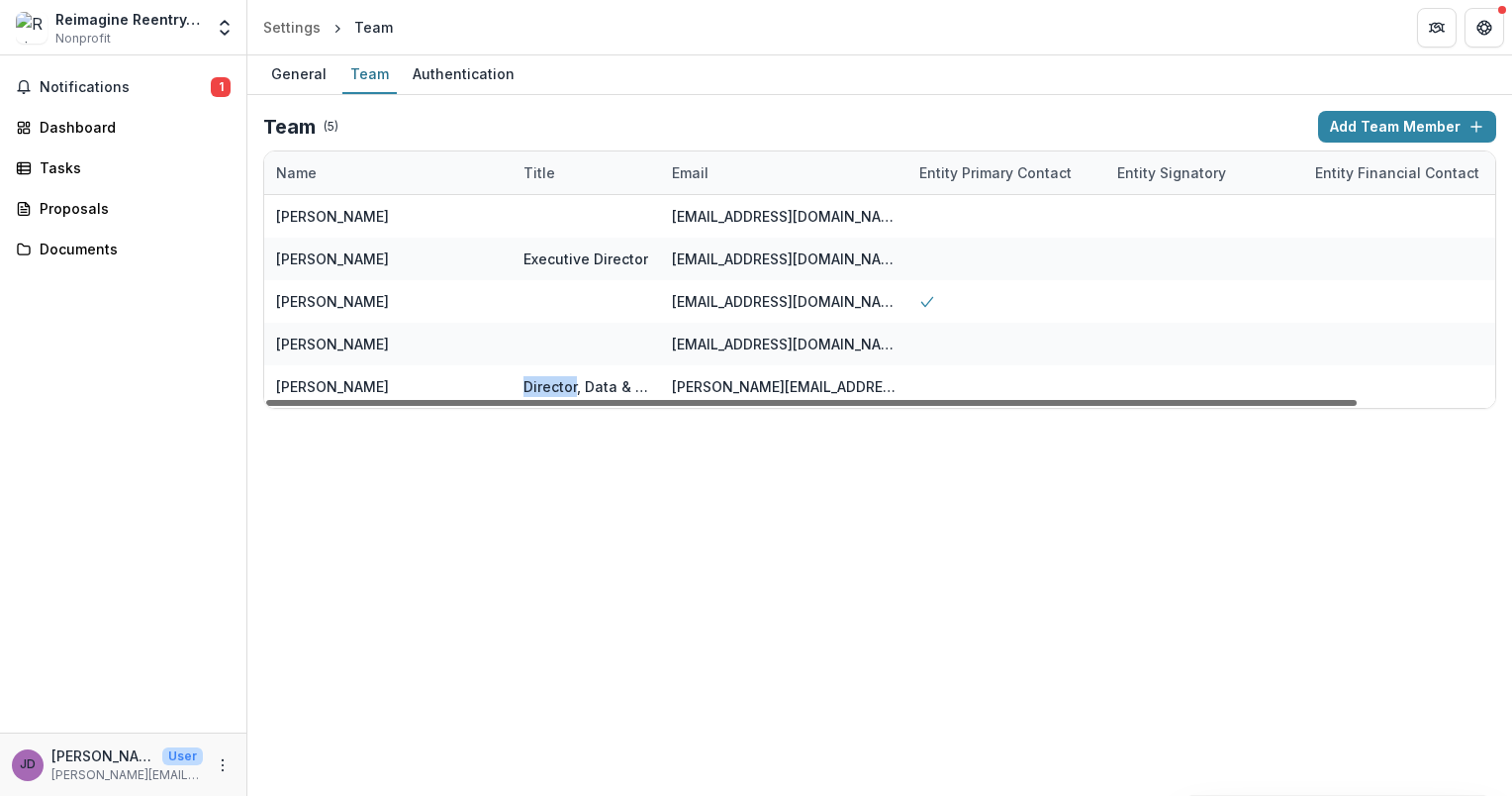
drag, startPoint x: 568, startPoint y: 377, endPoint x: 704, endPoint y: 400, distance: 137.9
click at [704, 400] on div at bounding box center [811, 403] width 1090 height 6
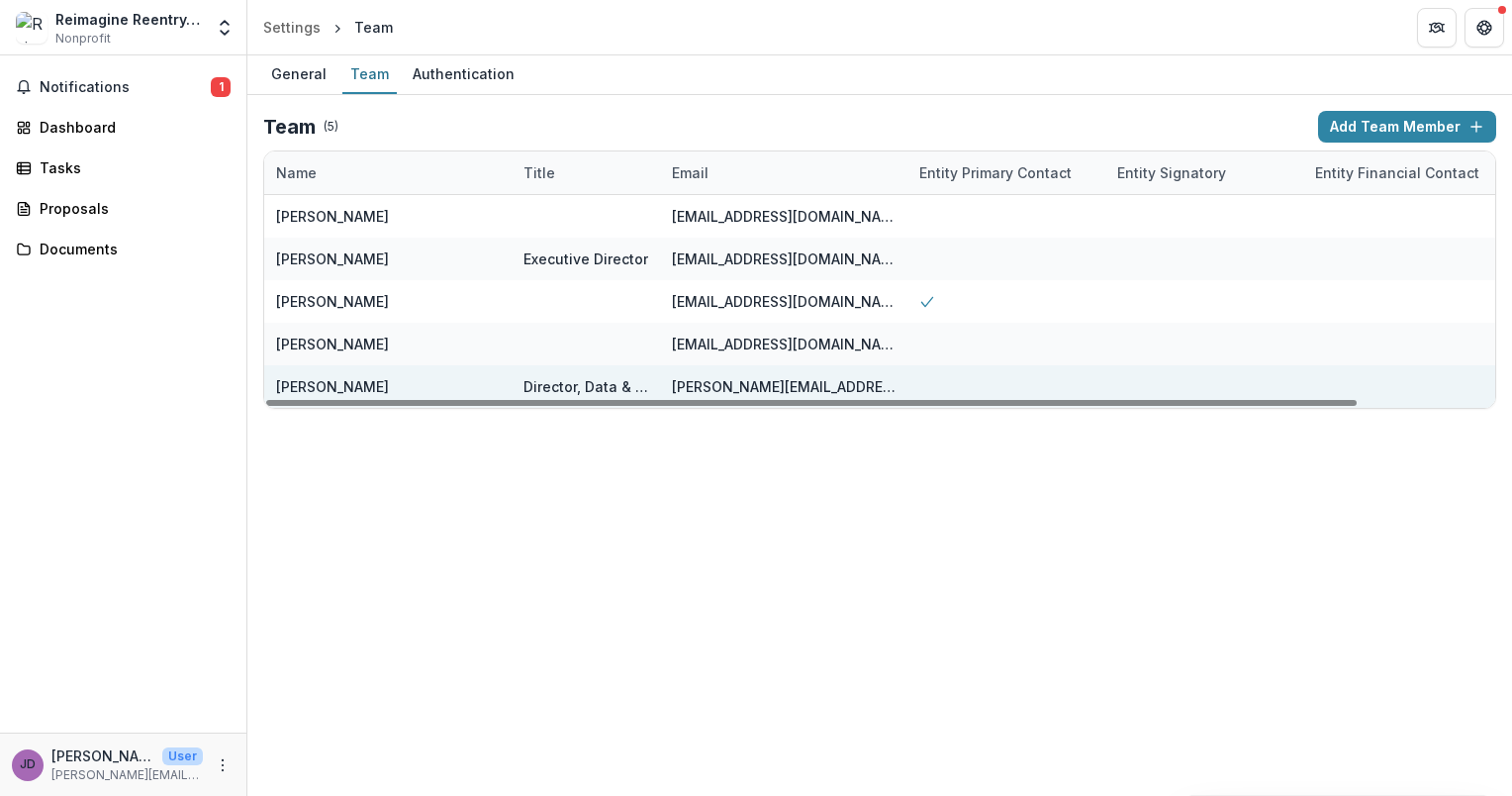
click at [710, 386] on div "[PERSON_NAME][EMAIL_ADDRESS][DOMAIN_NAME]" at bounding box center [784, 386] width 223 height 21
click at [746, 373] on div "[PERSON_NAME][EMAIL_ADDRESS][DOMAIN_NAME]" at bounding box center [784, 386] width 223 height 43
drag, startPoint x: 746, startPoint y: 373, endPoint x: 939, endPoint y: 385, distance: 193.4
click at [939, 385] on div at bounding box center [1006, 386] width 197 height 43
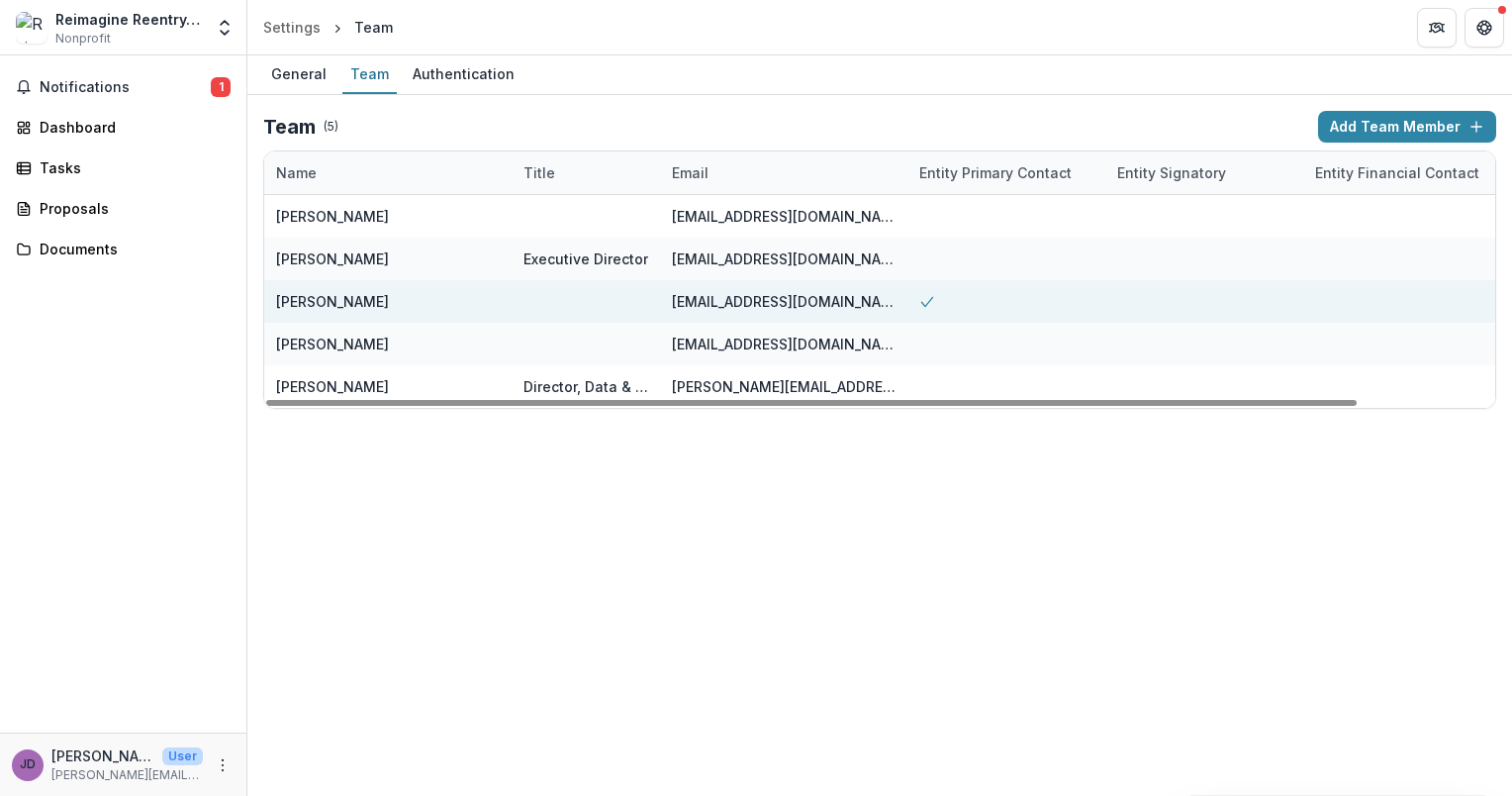
scroll to position [0, 154]
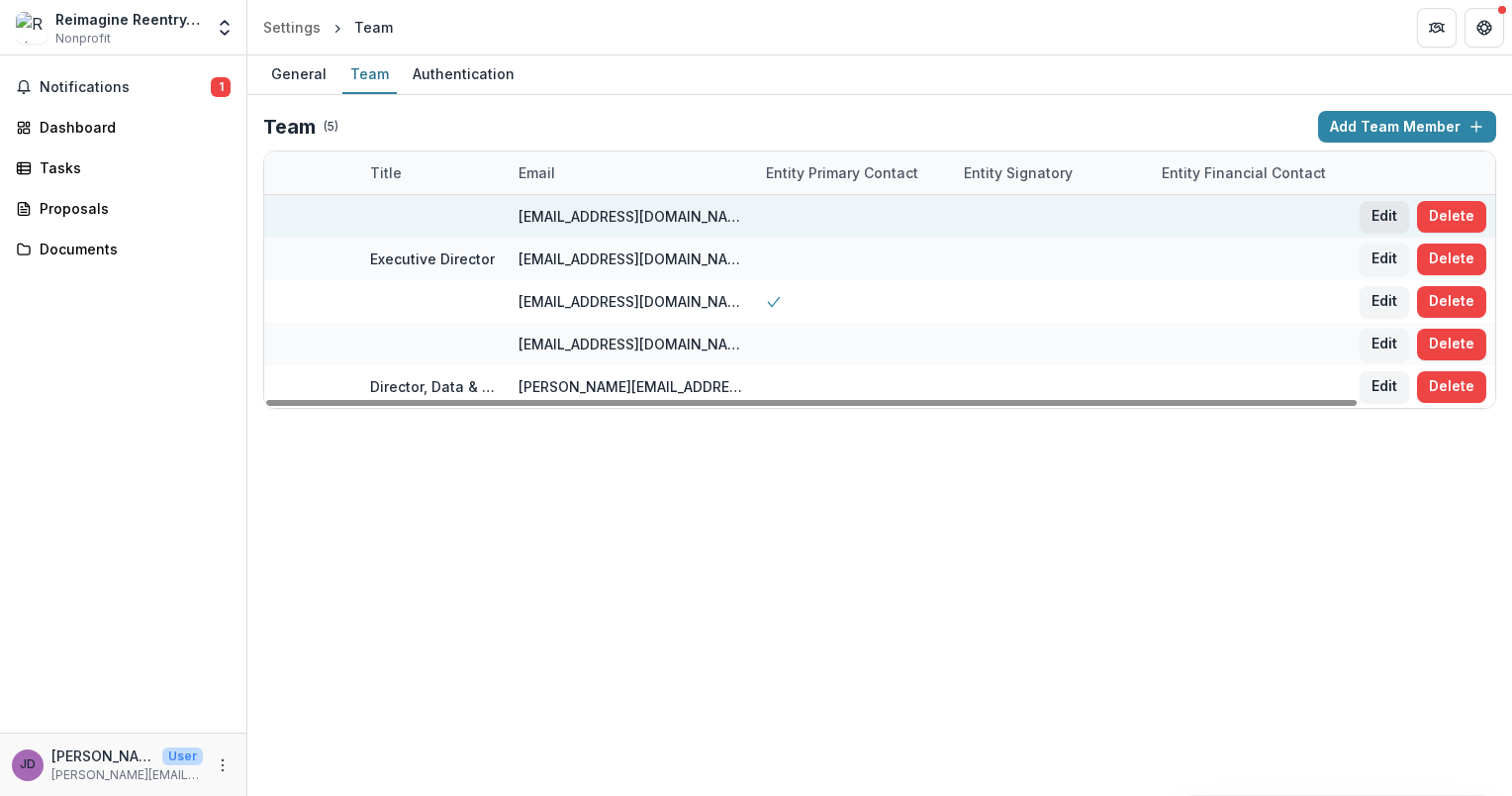
click at [1386, 206] on button "Edit" at bounding box center [1384, 216] width 50 height 32
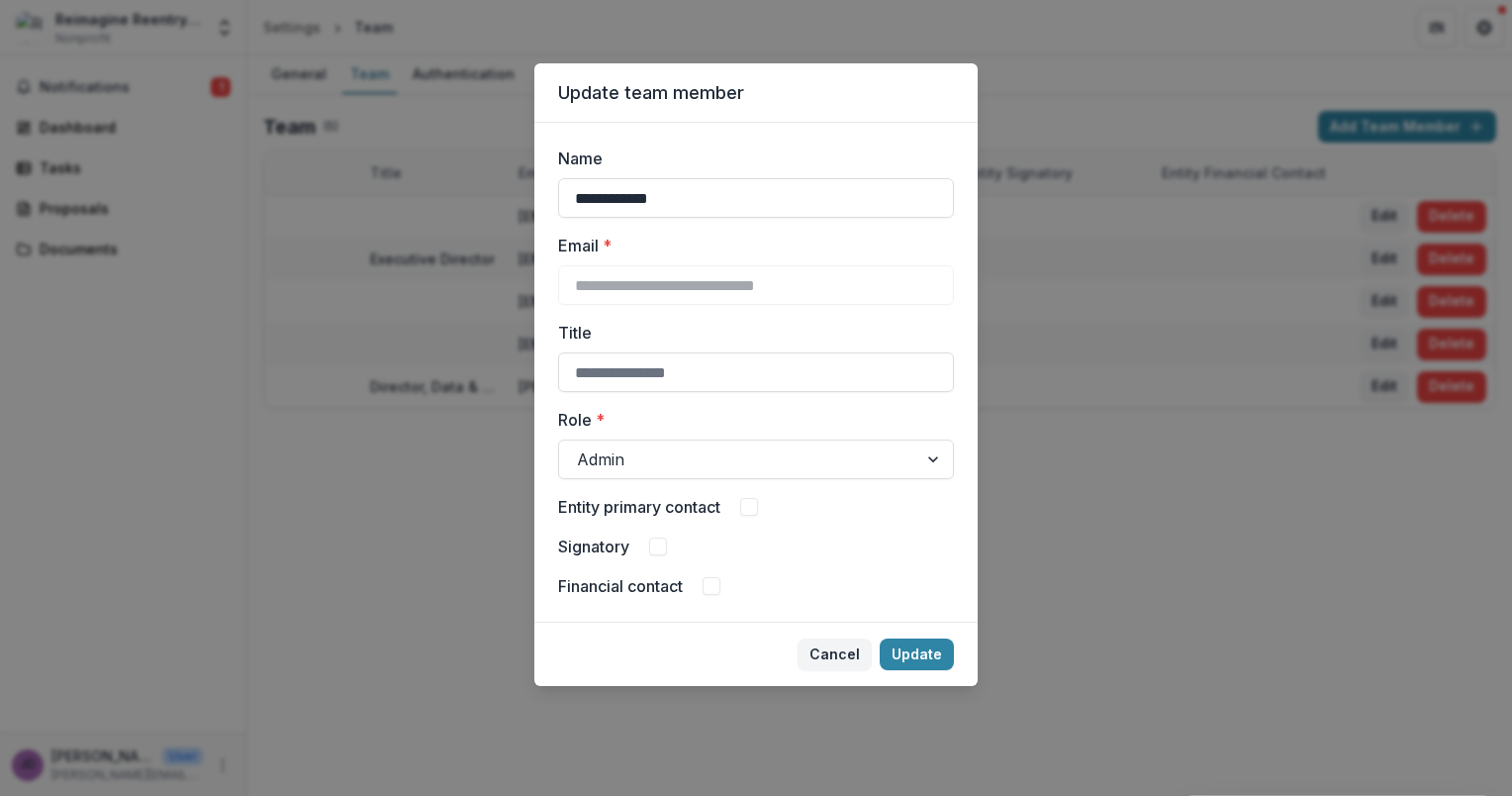
drag, startPoint x: 700, startPoint y: 199, endPoint x: 376, endPoint y: 173, distance: 325.0
click at [376, 173] on div "**********" at bounding box center [756, 398] width 1512 height 796
type input "**********"
click at [752, 508] on span at bounding box center [749, 507] width 18 height 18
click at [910, 649] on button "Update" at bounding box center [917, 654] width 74 height 32
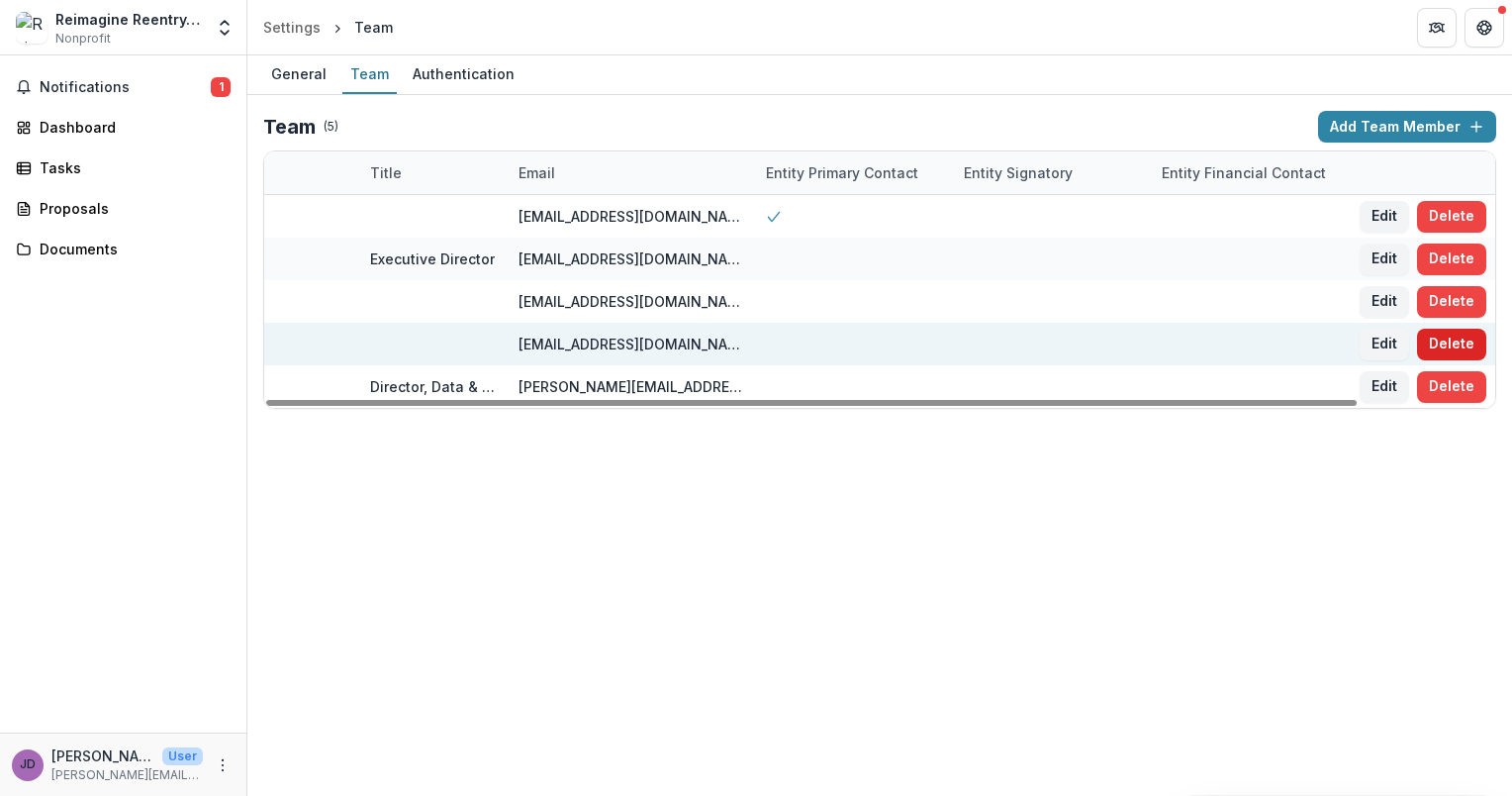
click at [1448, 345] on button "Delete" at bounding box center [1450, 344] width 69 height 32
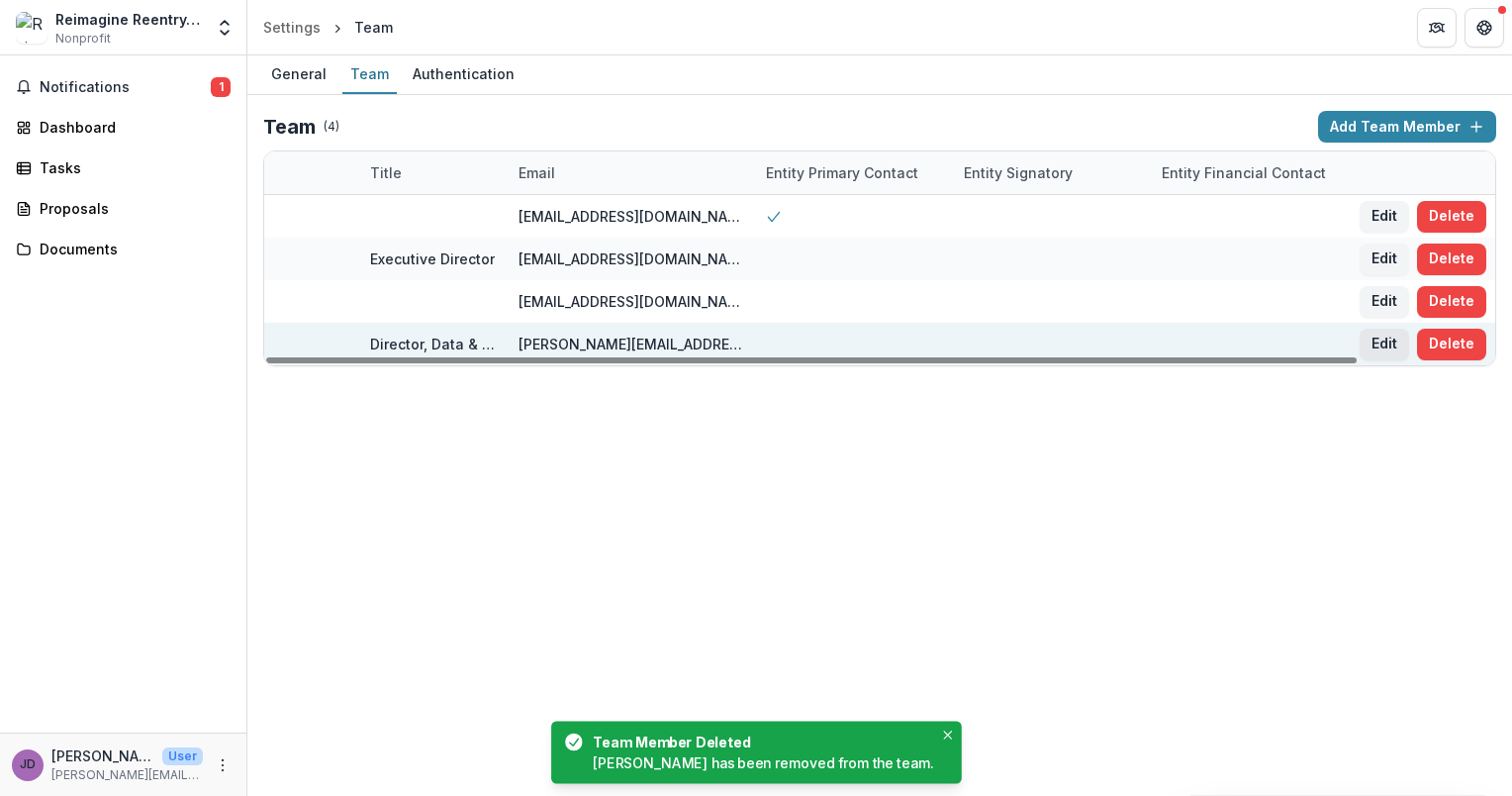
click at [1381, 342] on button "Edit" at bounding box center [1384, 344] width 50 height 32
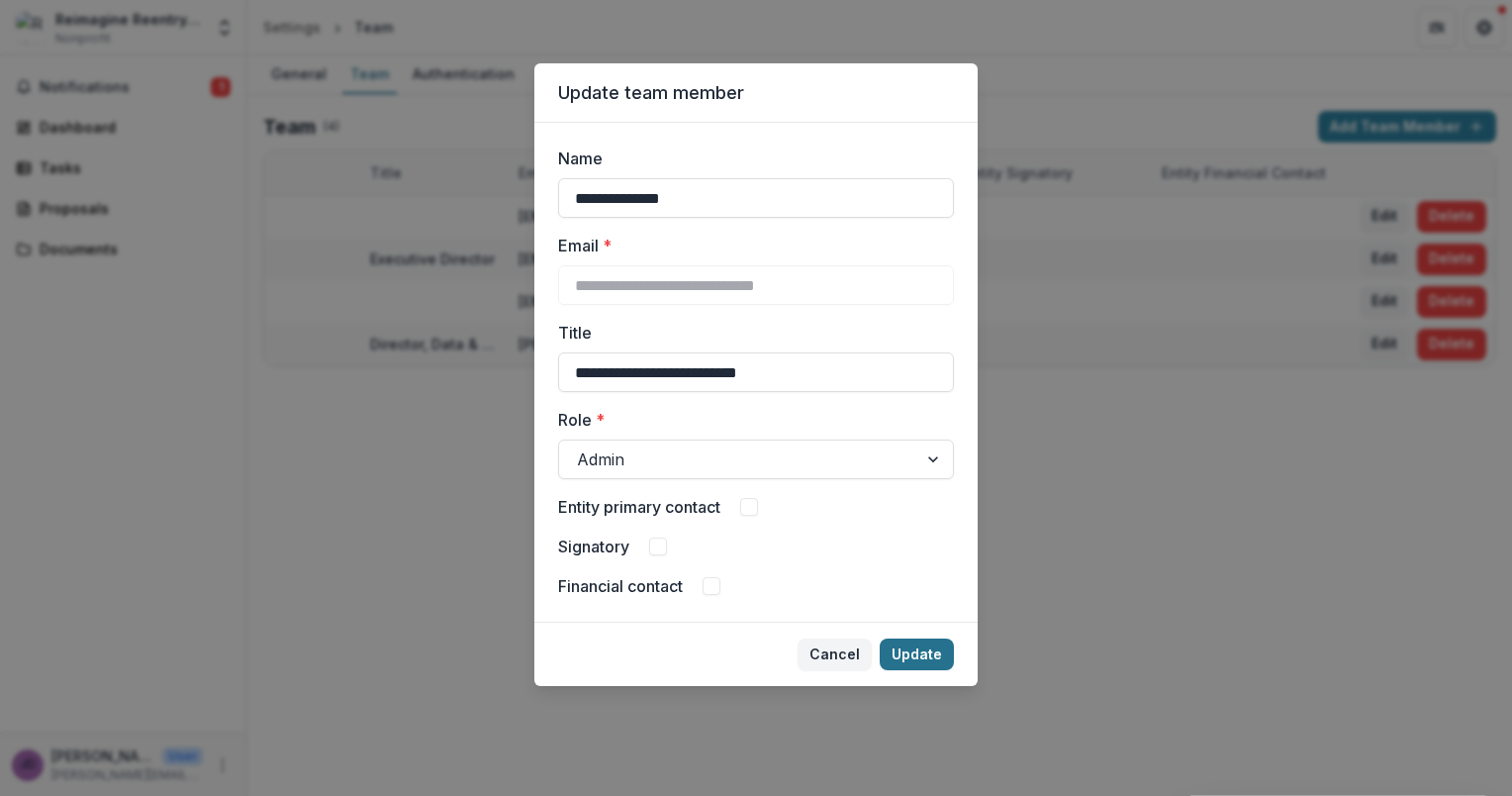
click at [909, 653] on button "Update" at bounding box center [917, 654] width 74 height 32
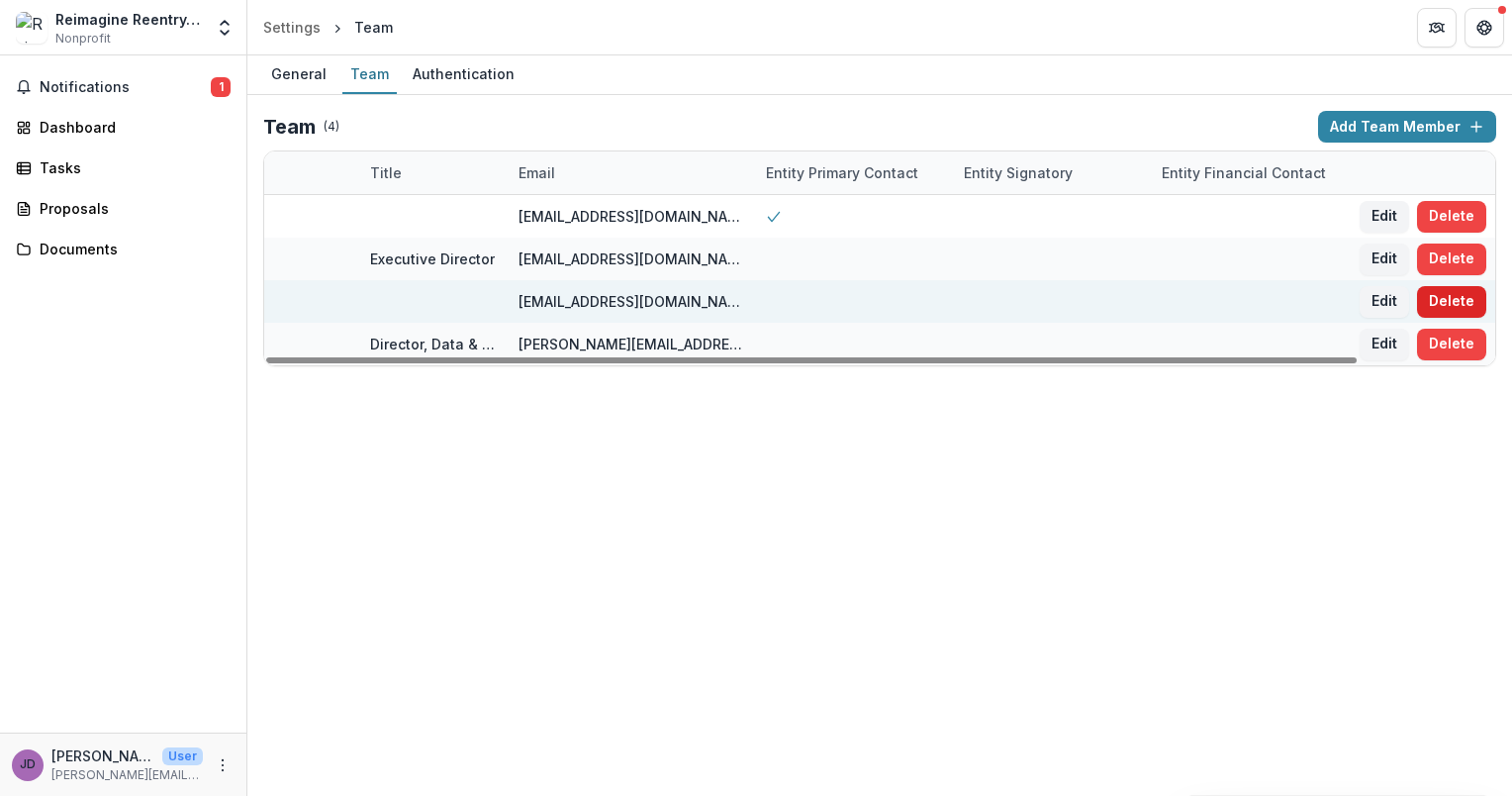
click at [1452, 304] on button "Delete" at bounding box center [1450, 302] width 69 height 32
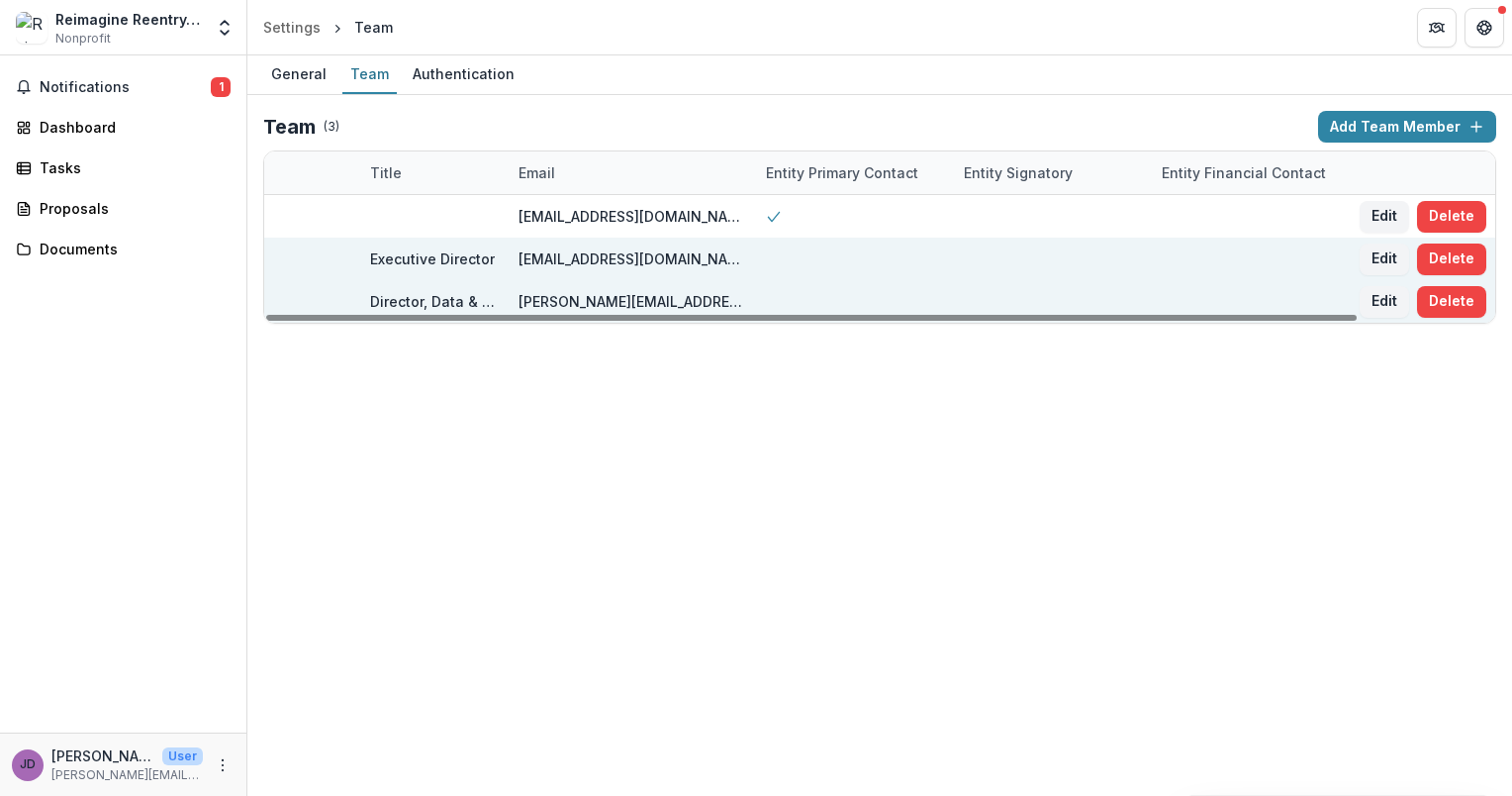
scroll to position [0, 0]
